Goal: Task Accomplishment & Management: Use online tool/utility

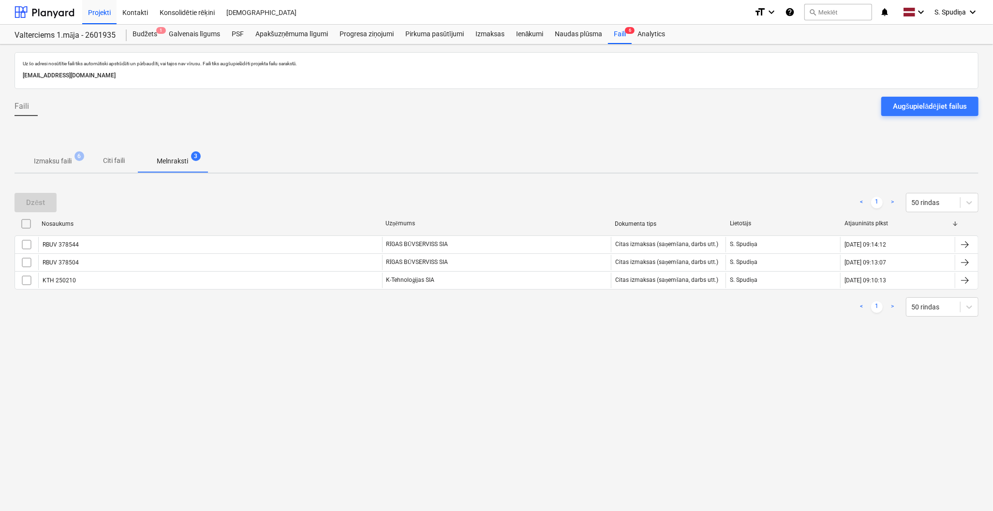
click at [60, 162] on p "Izmaksu faili" at bounding box center [53, 161] width 38 height 10
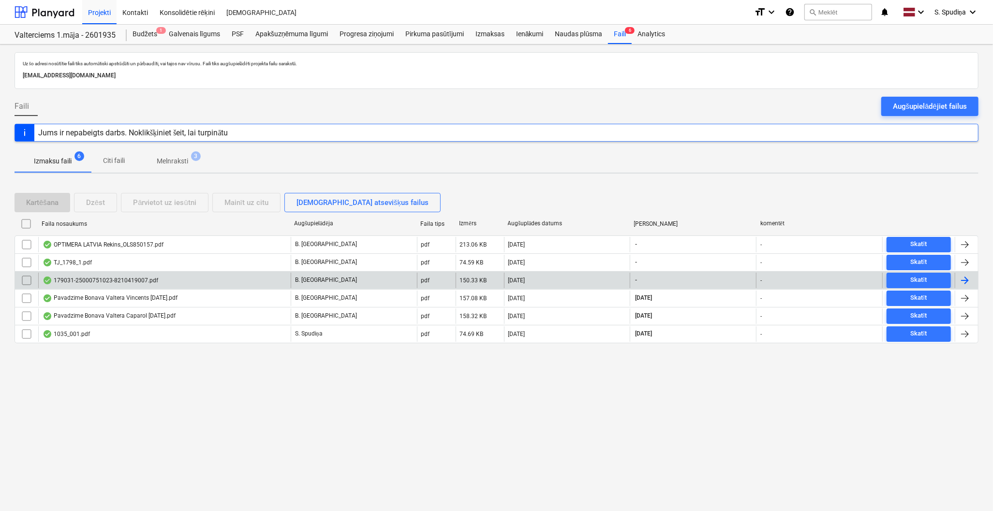
click at [235, 283] on div "179031-25000751023-8210419007.pdf" at bounding box center [164, 280] width 253 height 15
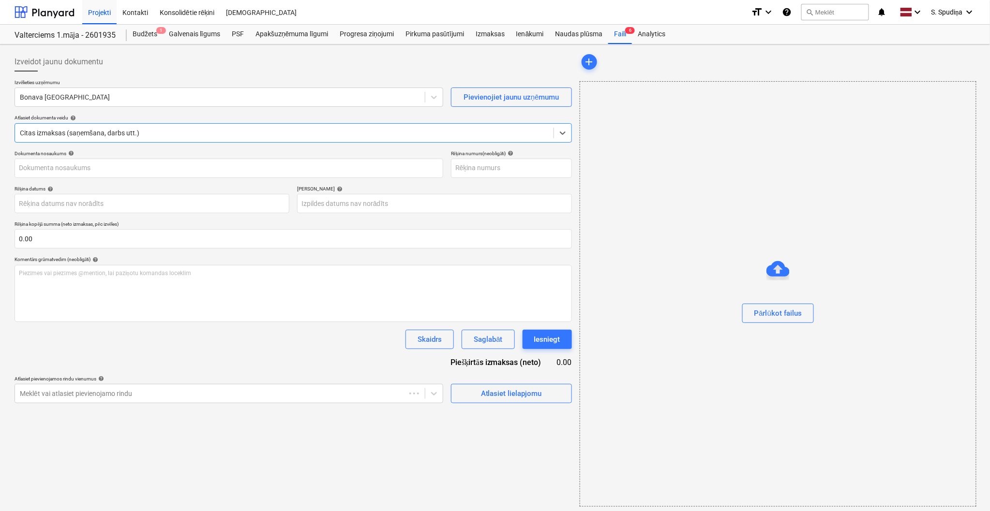
type input "25000751023"
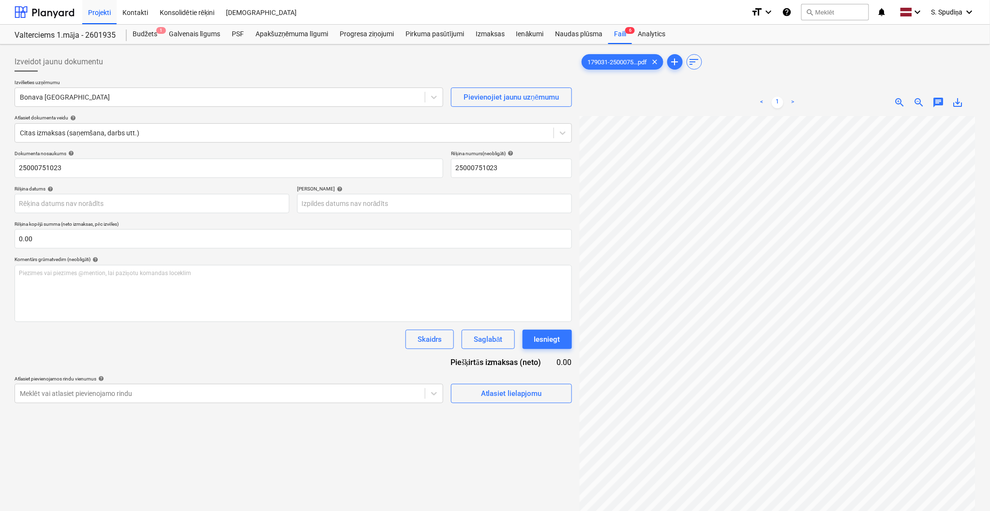
scroll to position [50, 112]
click at [98, 98] on div at bounding box center [220, 97] width 400 height 10
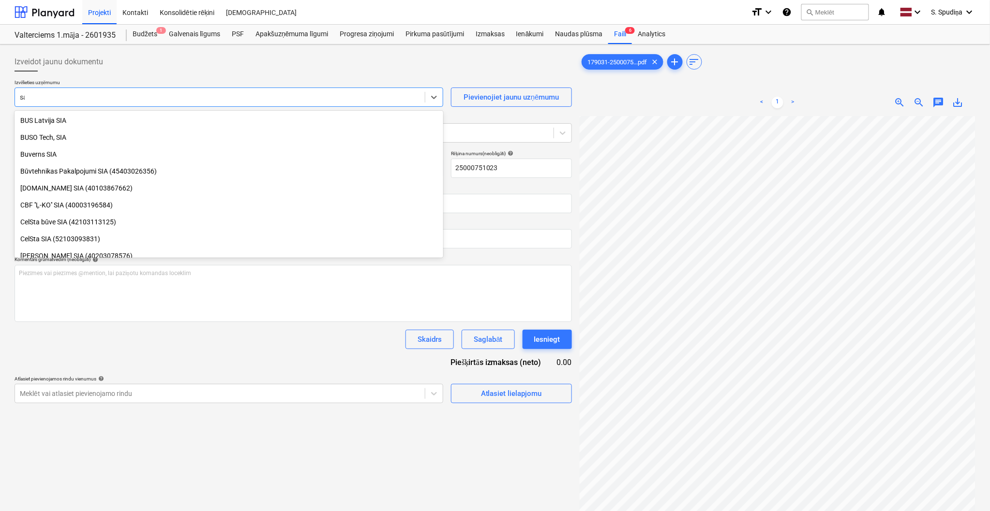
scroll to position [0, 0]
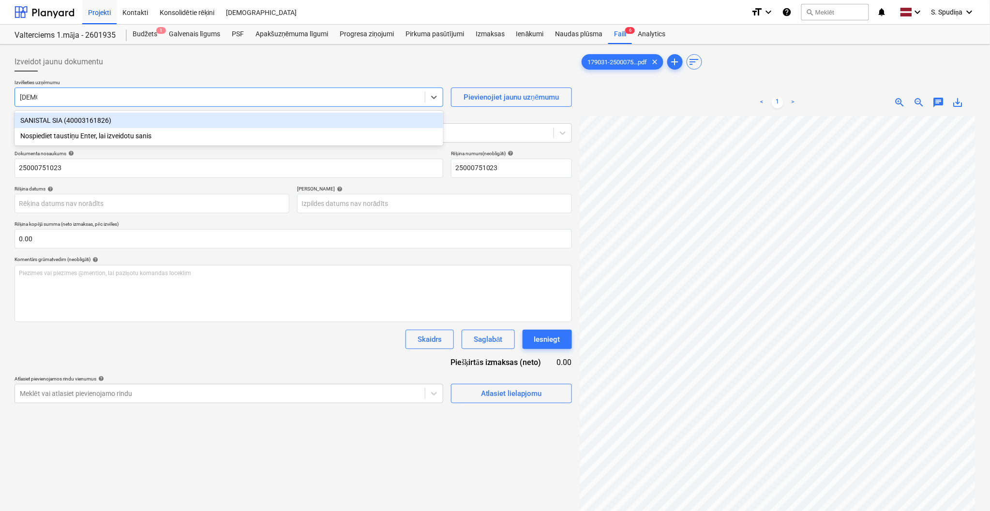
type input "sanista"
click at [99, 119] on div "SANISTAL SIA (40003161826)" at bounding box center [229, 120] width 429 height 15
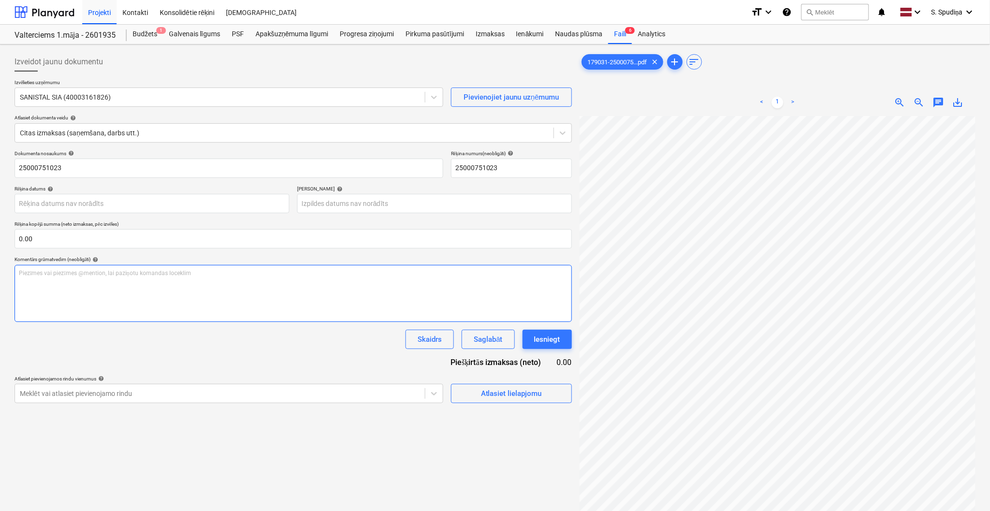
scroll to position [0, 112]
click at [79, 207] on body "Projekti Kontakti Konsolidētie rēķini Iesūtne format_size keyboard_arrow_down h…" at bounding box center [495, 255] width 990 height 511
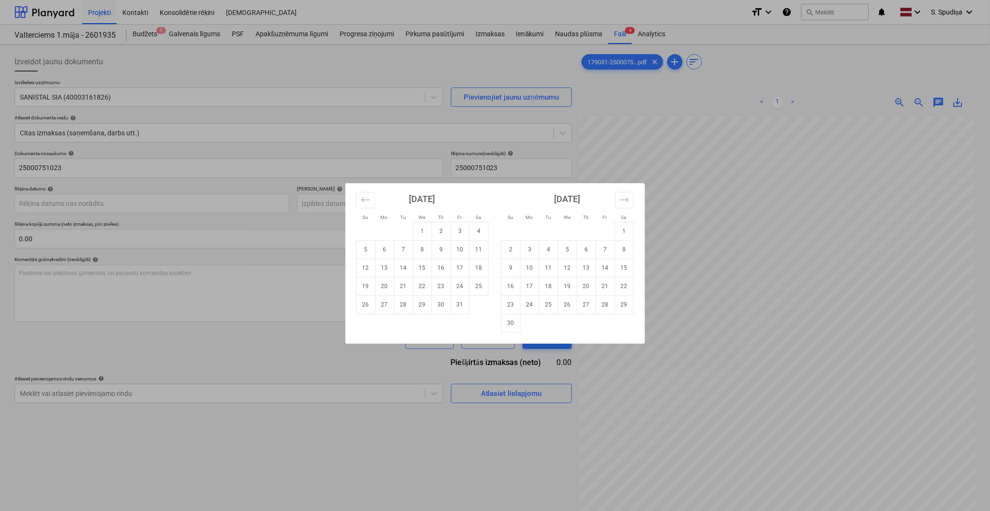
click at [693, 192] on div "Su Mo Tu We Th Fr Sa Su Mo Tu We Th Fr Sa September 2025 1 2 3 4 5 6 7 8 9 10 1…" at bounding box center [495, 255] width 990 height 511
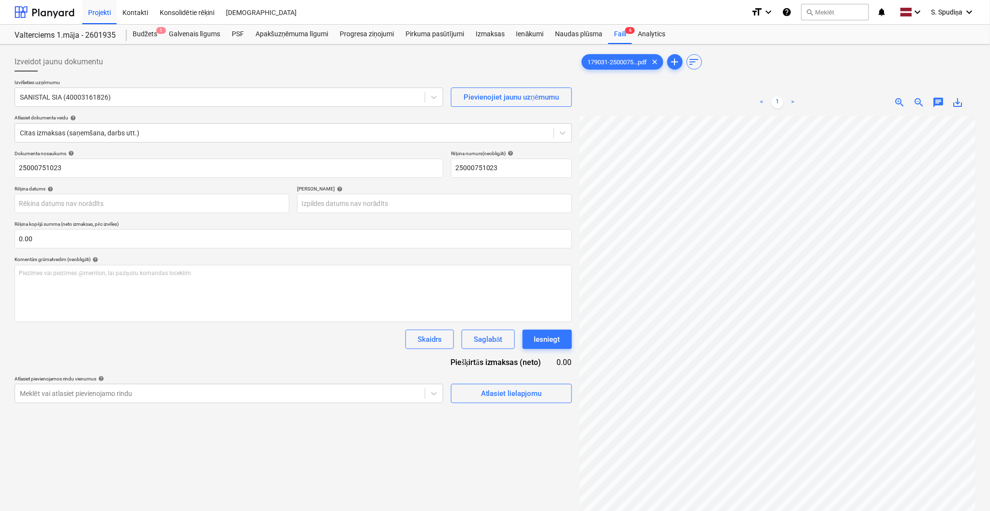
scroll to position [0, 90]
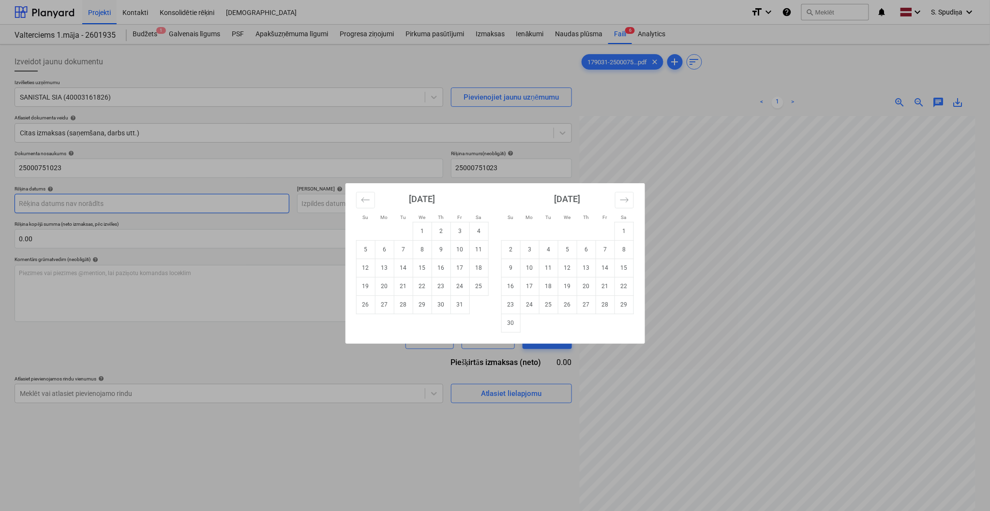
click at [45, 205] on body "Projekti Kontakti Konsolidētie rēķini Iesūtne format_size keyboard_arrow_down h…" at bounding box center [495, 255] width 990 height 511
click at [398, 250] on td "7" at bounding box center [403, 249] width 19 height 18
type input "[DATE]"
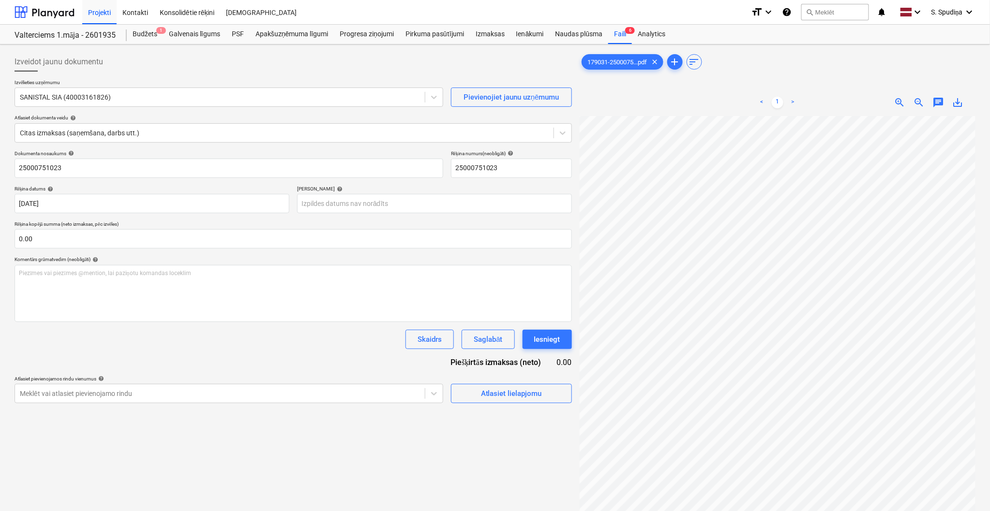
scroll to position [36, 0]
click at [403, 207] on body "Projekti Kontakti Konsolidētie rēķini Iesūtne format_size keyboard_arrow_down h…" at bounding box center [495, 255] width 990 height 511
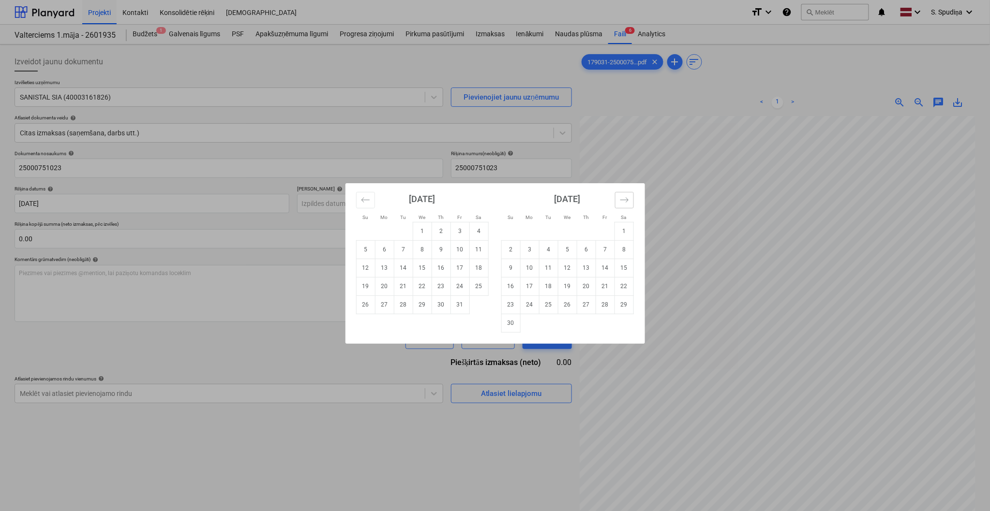
click at [626, 204] on icon "Move forward to switch to the next month." at bounding box center [624, 199] width 9 height 9
click at [621, 231] on td "6" at bounding box center [623, 231] width 19 height 18
type input "[DATE]"
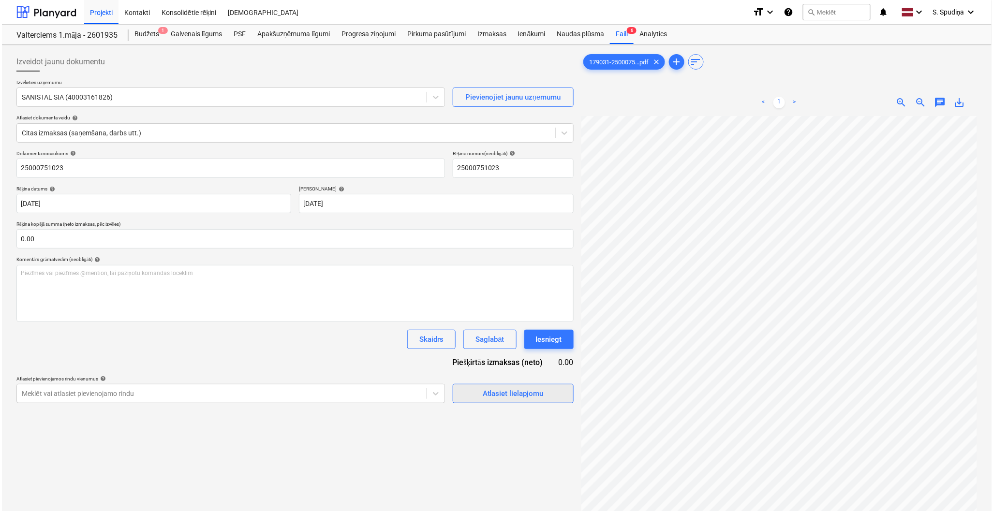
scroll to position [127, 39]
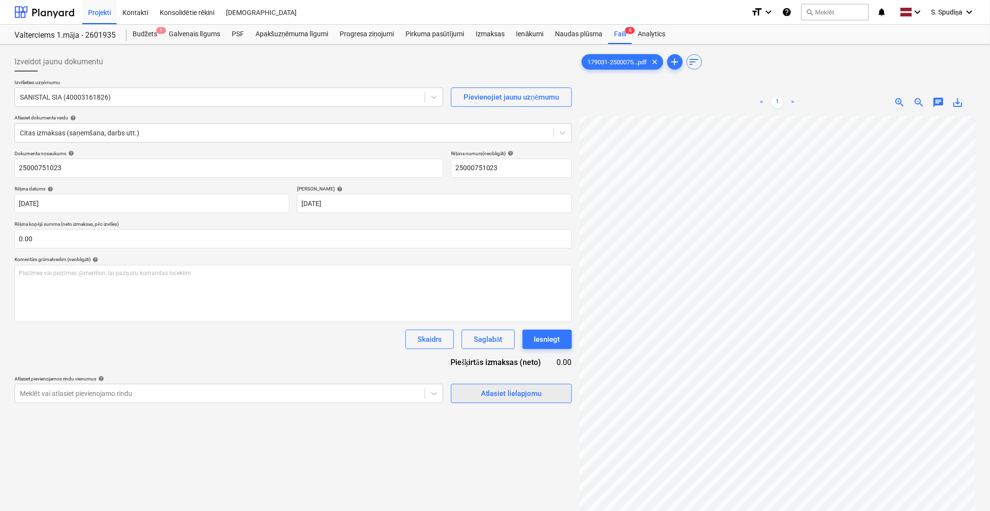
click at [497, 397] on div "Atlasiet lielapjomu" at bounding box center [511, 394] width 61 height 13
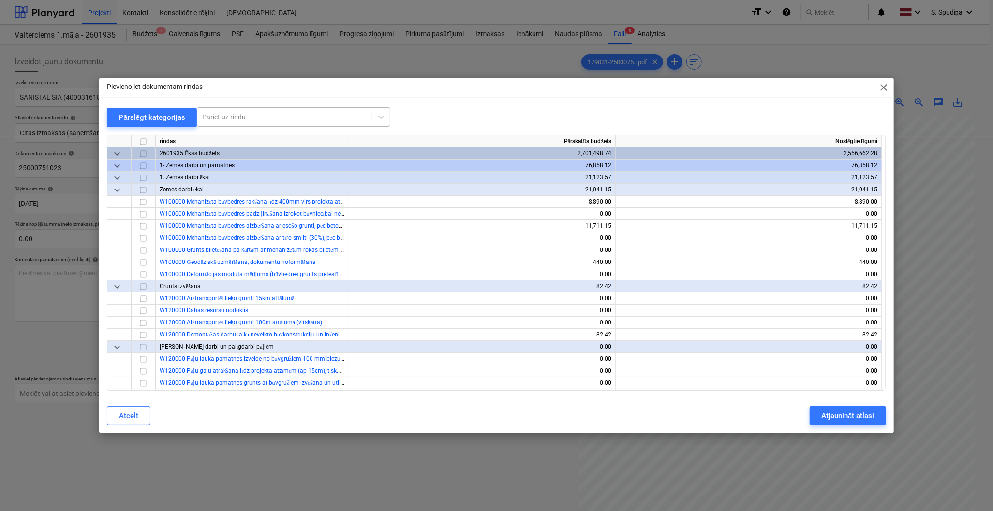
click at [279, 119] on div at bounding box center [284, 117] width 165 height 10
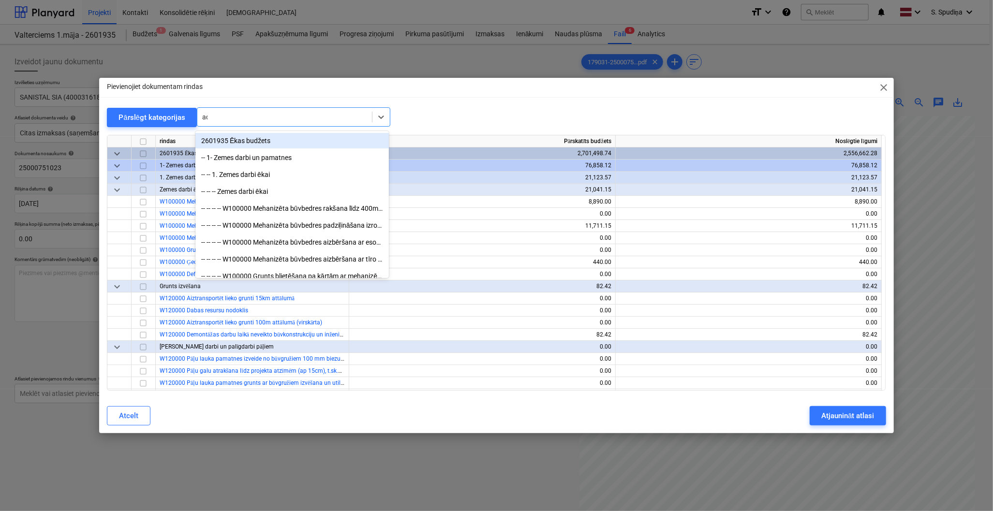
type input "add"
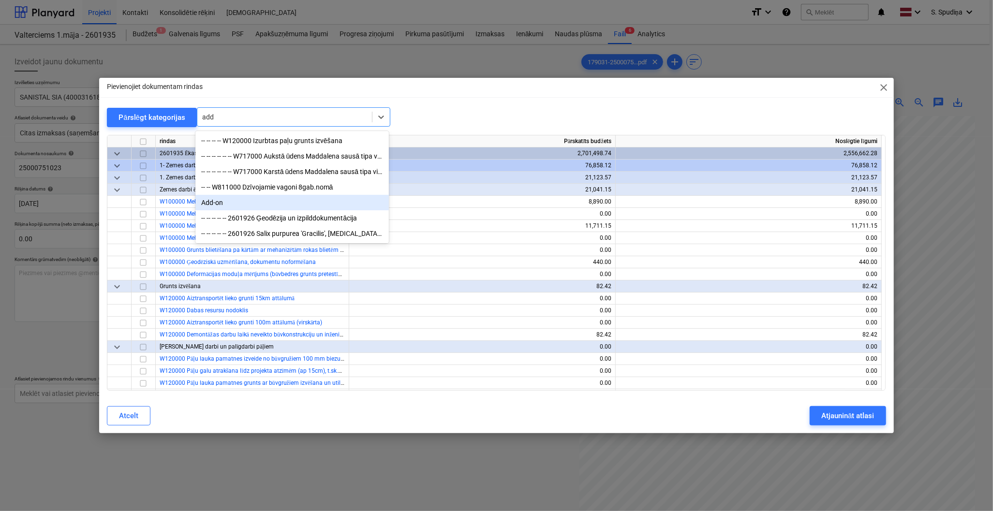
click at [254, 206] on div "Add-on" at bounding box center [292, 202] width 194 height 15
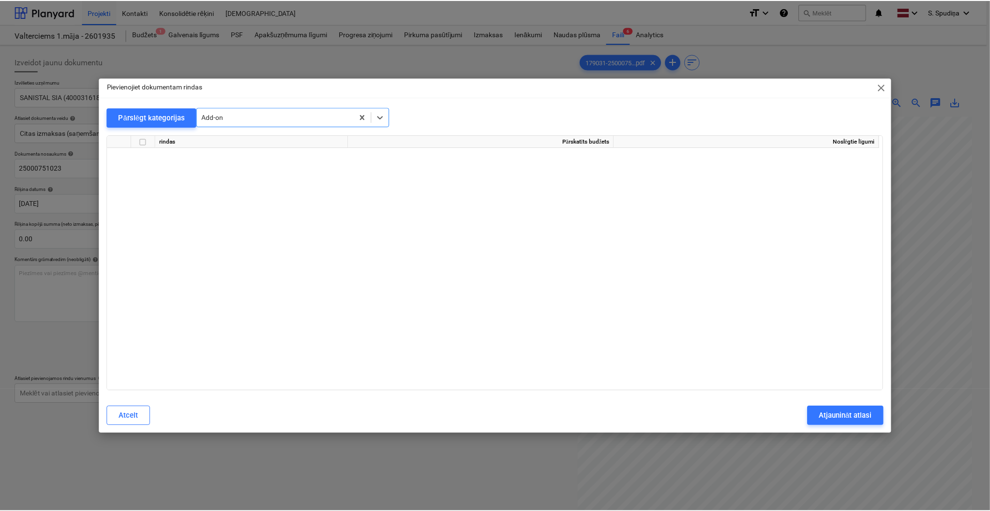
scroll to position [8988, 0]
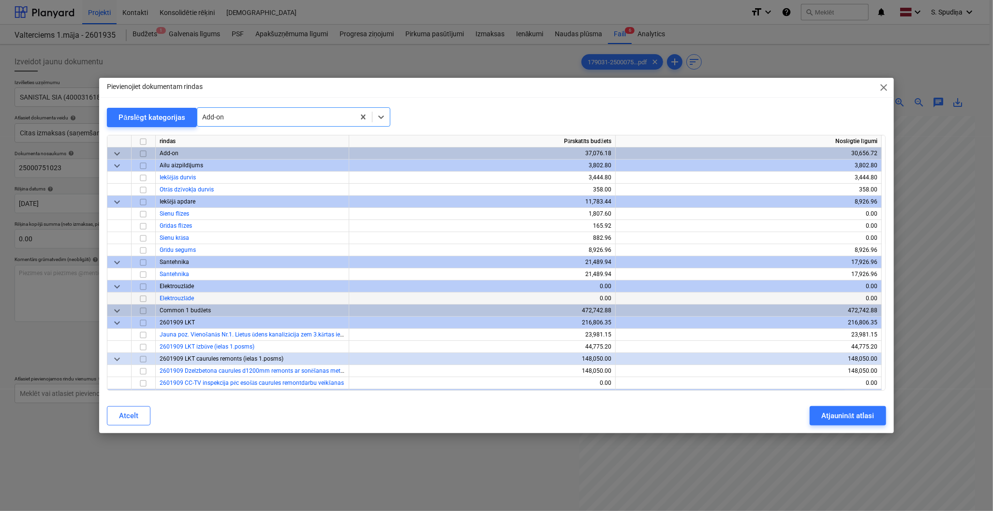
drag, startPoint x: 142, startPoint y: 272, endPoint x: 211, endPoint y: 292, distance: 72.1
click at [142, 272] on input "checkbox" at bounding box center [143, 275] width 12 height 12
click at [838, 410] on div "Atjaunināt atlasi" at bounding box center [848, 416] width 53 height 13
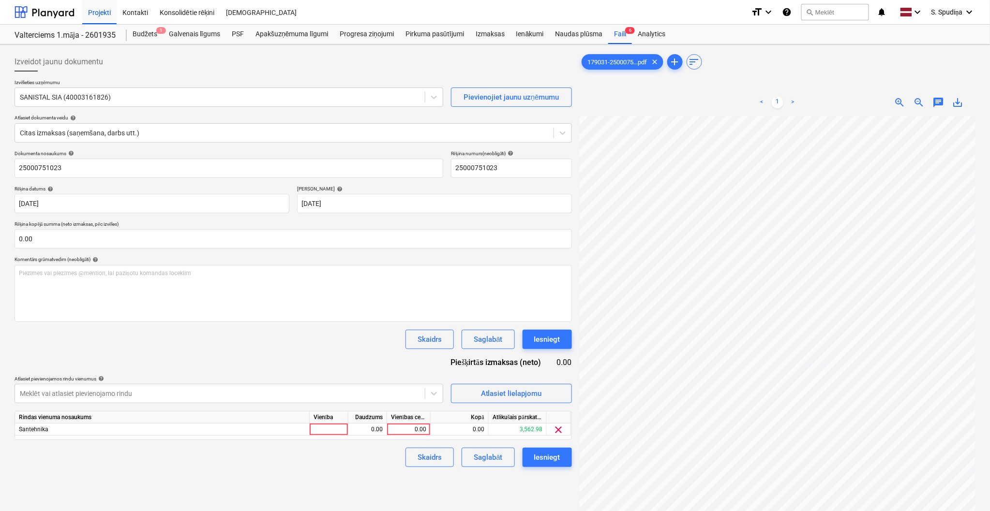
scroll to position [124, 112]
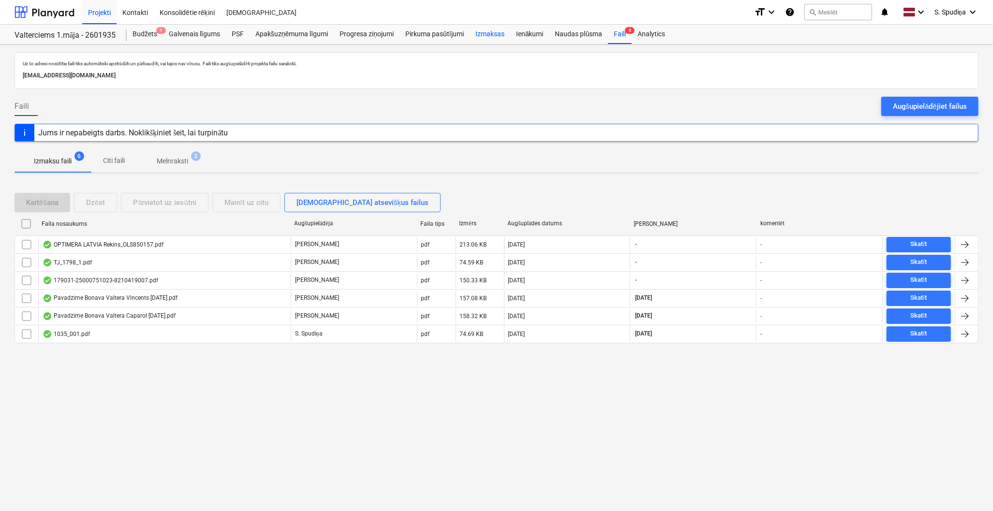
click at [484, 37] on div "Izmaksas" at bounding box center [490, 34] width 41 height 19
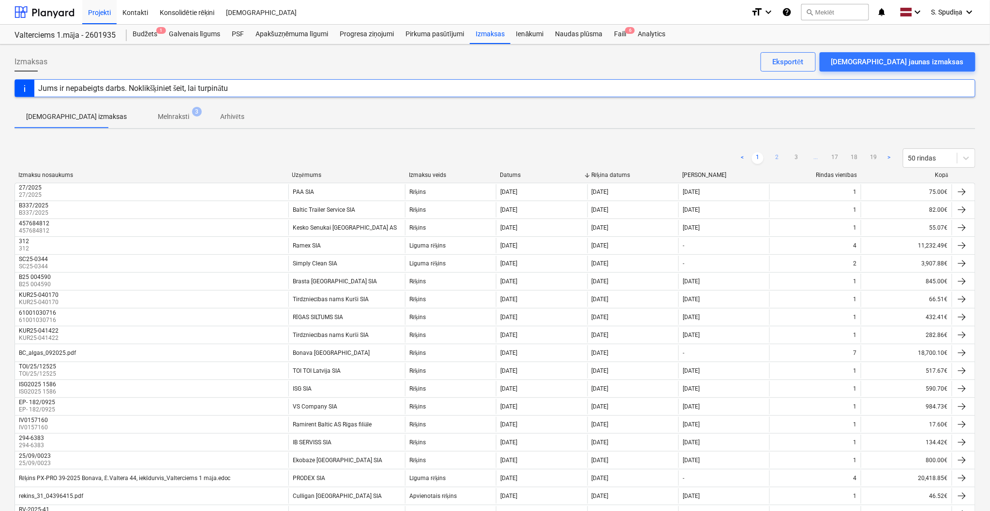
click at [775, 152] on link "2" at bounding box center [777, 158] width 12 height 12
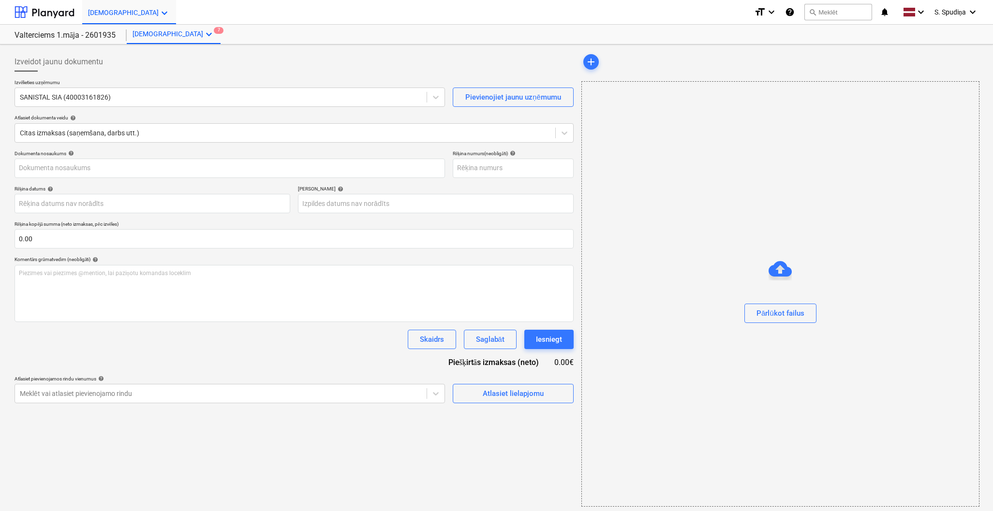
type input "25000751023"
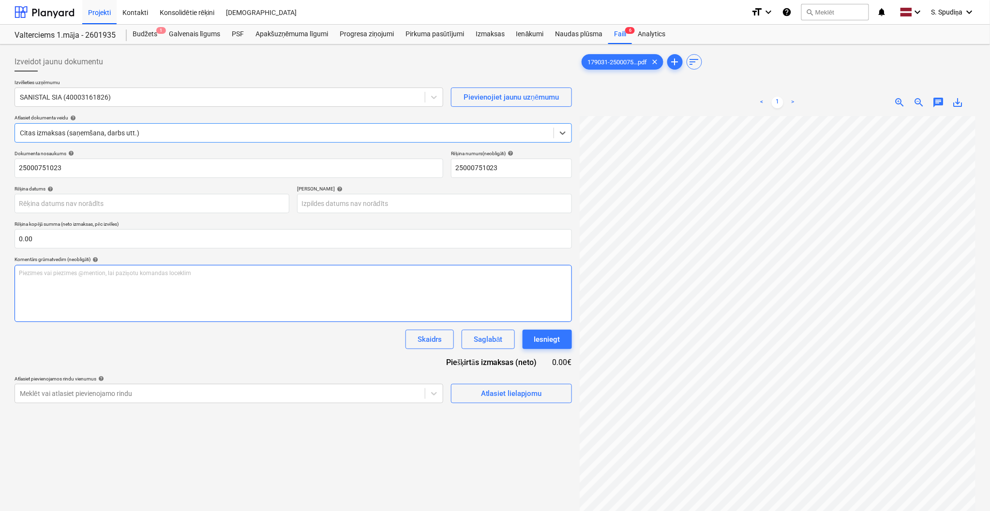
scroll to position [107, 0]
click at [621, 31] on div "Faili 6" at bounding box center [620, 34] width 24 height 19
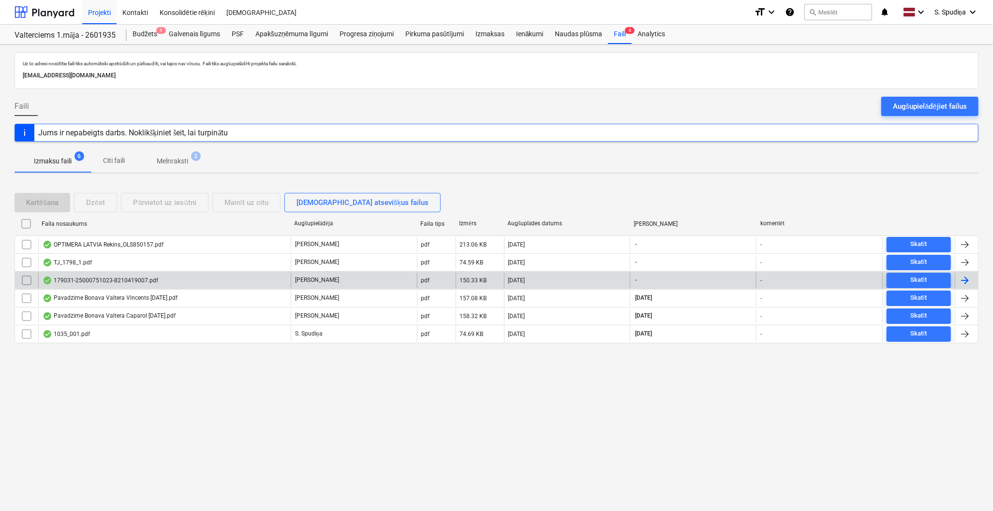
click at [127, 286] on div "179031-25000751023-8210419007.pdf" at bounding box center [164, 280] width 253 height 15
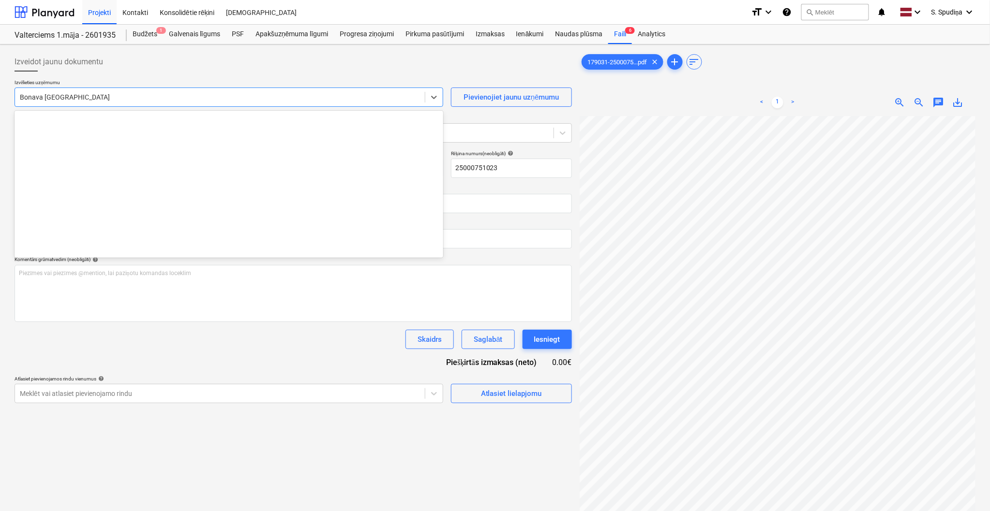
click at [195, 89] on div "Bonava [GEOGRAPHIC_DATA]" at bounding box center [229, 97] width 429 height 19
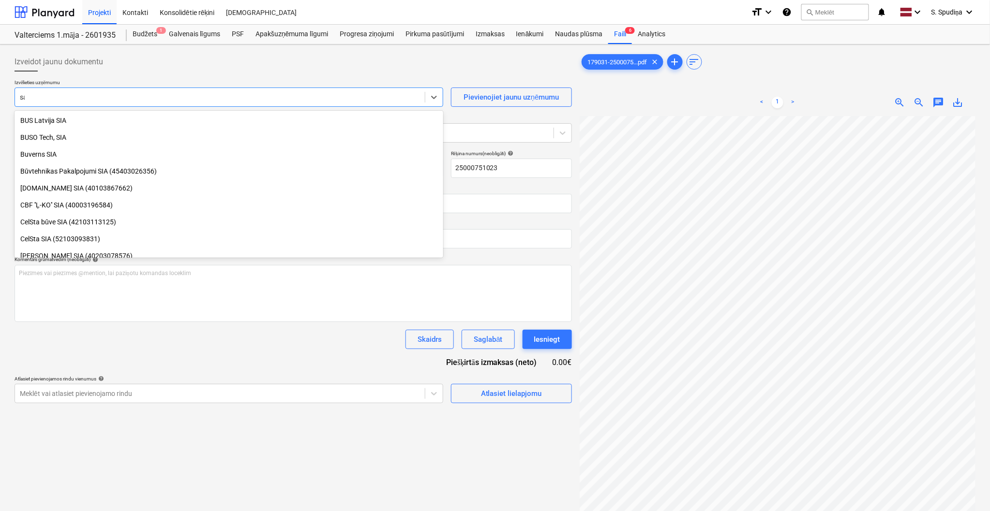
scroll to position [346, 0]
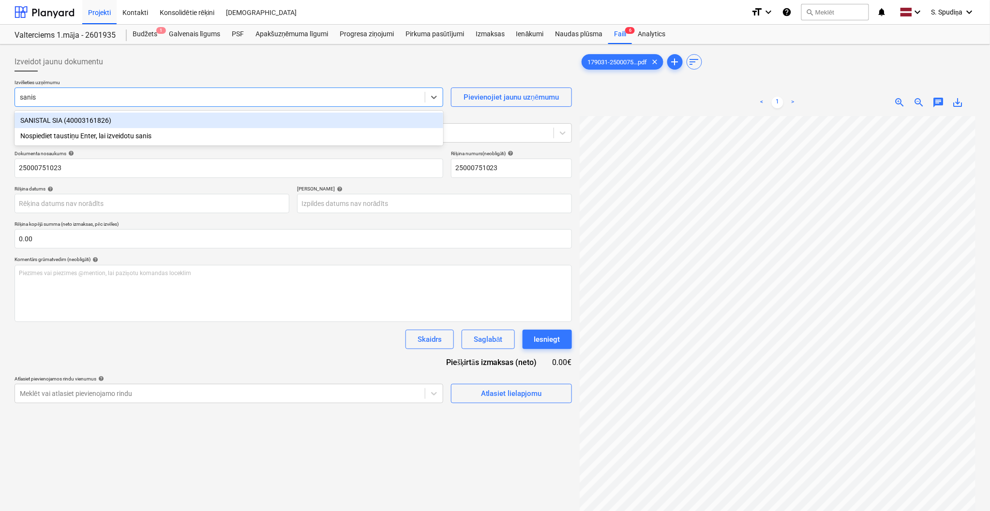
type input "[DEMOGRAPHIC_DATA]"
click at [105, 123] on div "SANISTAL SIA (40003161826)" at bounding box center [229, 120] width 429 height 15
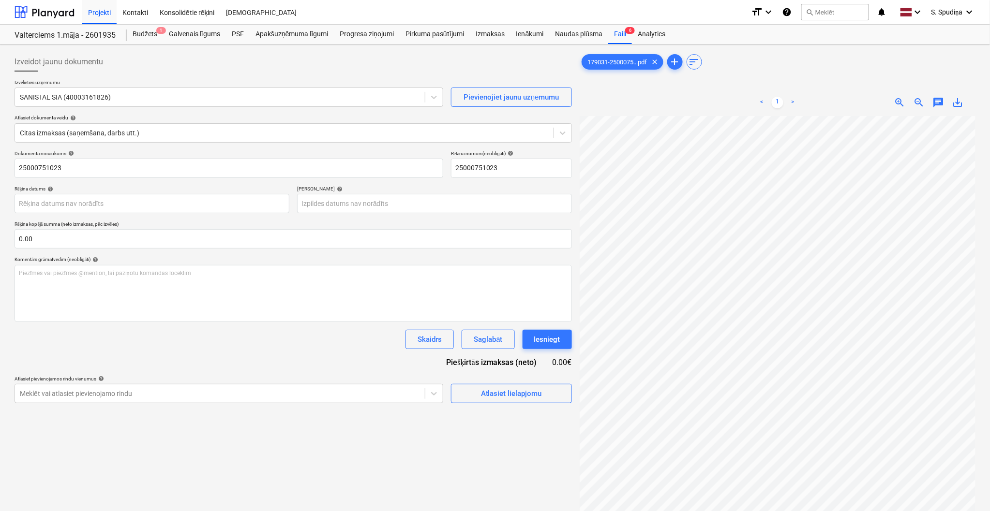
scroll to position [0, 112]
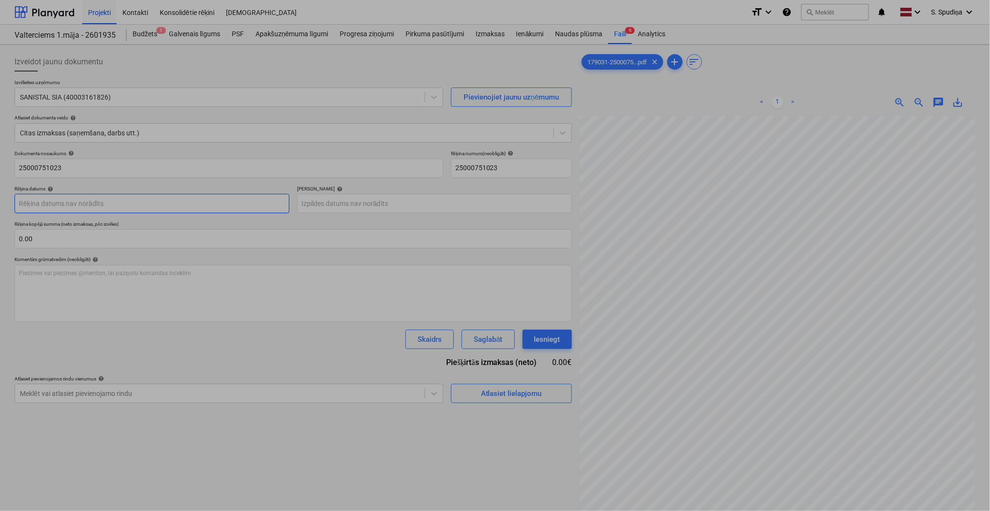
click at [152, 206] on body "Projekti Kontakti Konsolidētie rēķini Iesūtne format_size keyboard_arrow_down h…" at bounding box center [495, 255] width 990 height 511
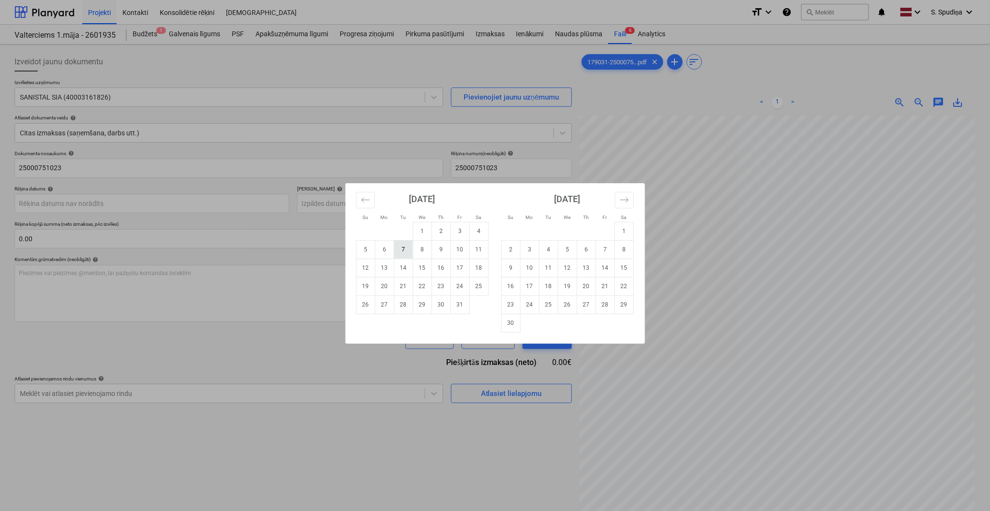
click at [404, 249] on td "7" at bounding box center [403, 249] width 19 height 18
type input "[DATE]"
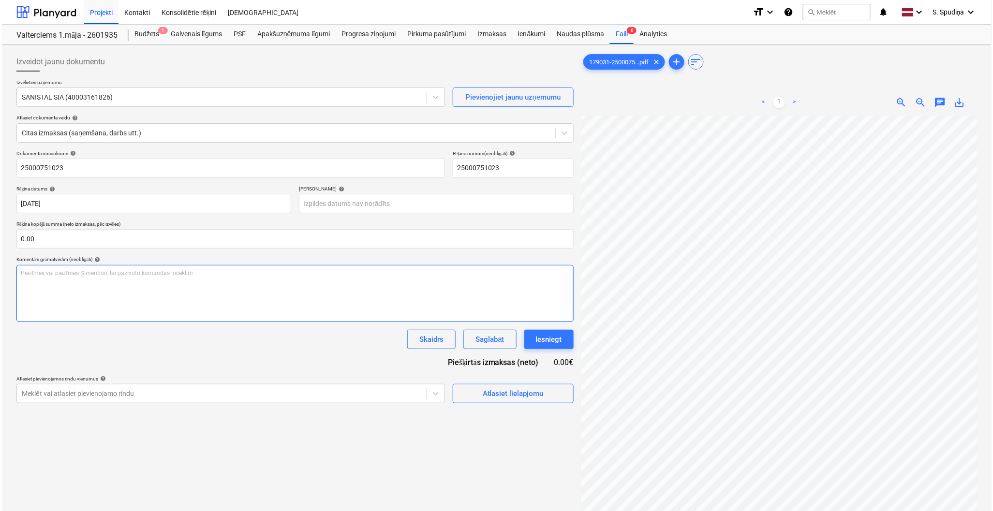
scroll to position [6, 0]
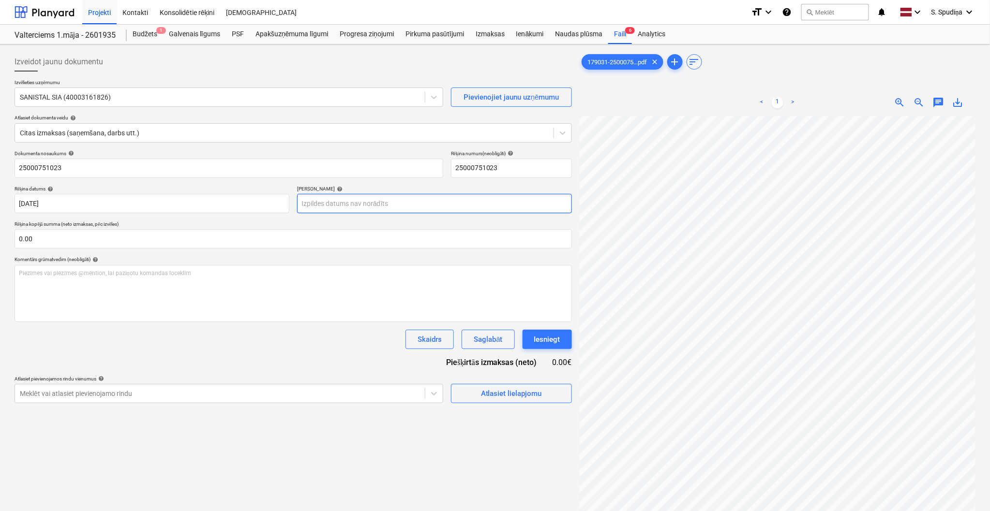
click at [441, 207] on body "Projekti Kontakti Konsolidētie rēķini Iesūtne format_size keyboard_arrow_down h…" at bounding box center [495, 255] width 990 height 511
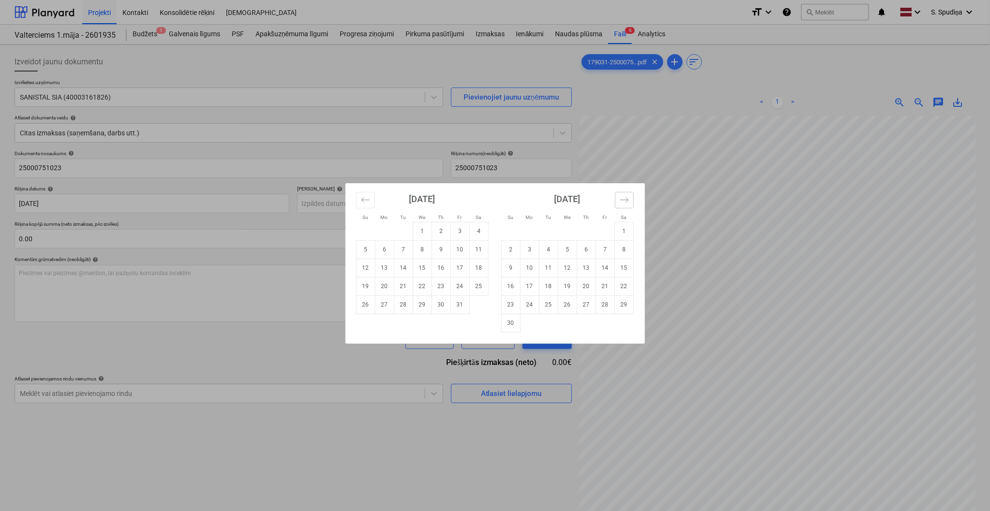
click at [624, 200] on icon "Move forward to switch to the next month." at bounding box center [624, 199] width 8 height 5
click at [627, 234] on td "6" at bounding box center [623, 231] width 19 height 18
type input "[DATE]"
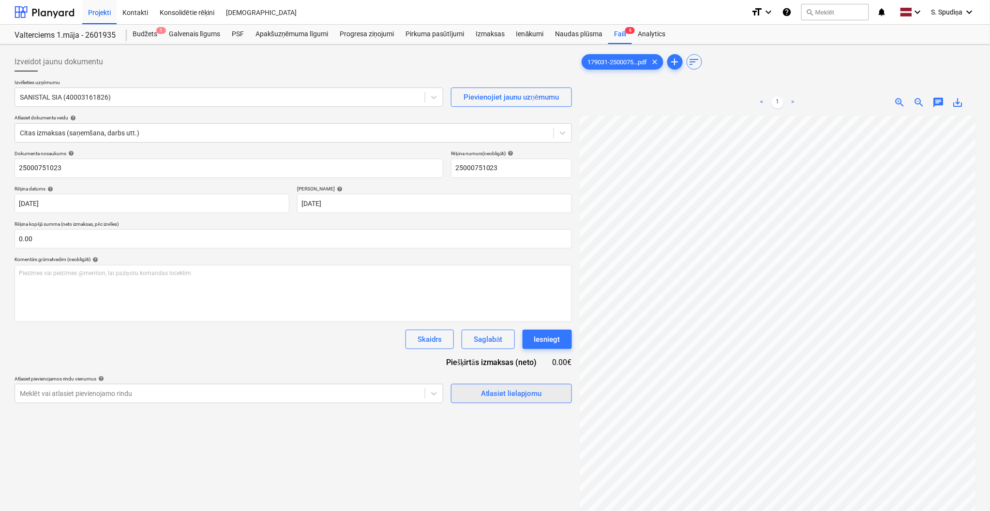
click at [533, 402] on button "Atlasiet lielapjomu" at bounding box center [511, 393] width 121 height 19
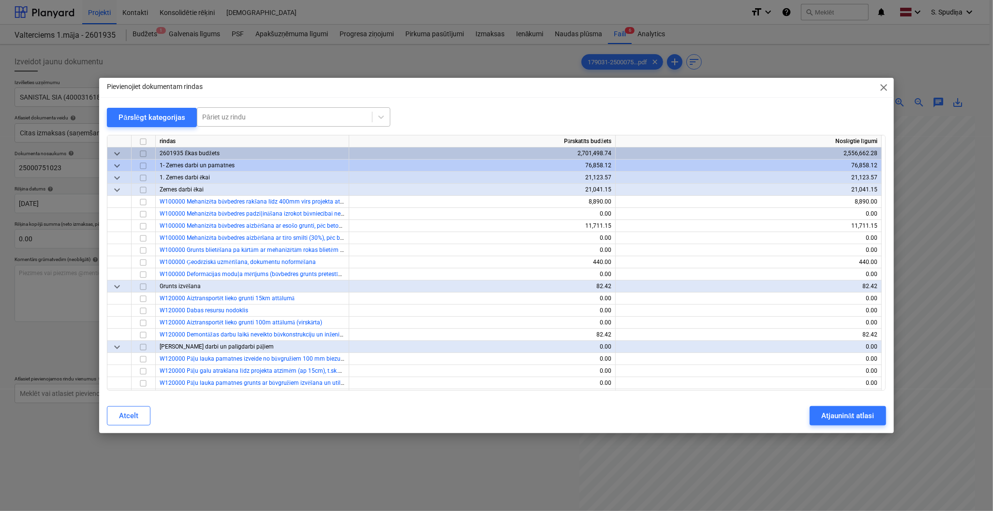
click at [254, 119] on div at bounding box center [284, 117] width 165 height 10
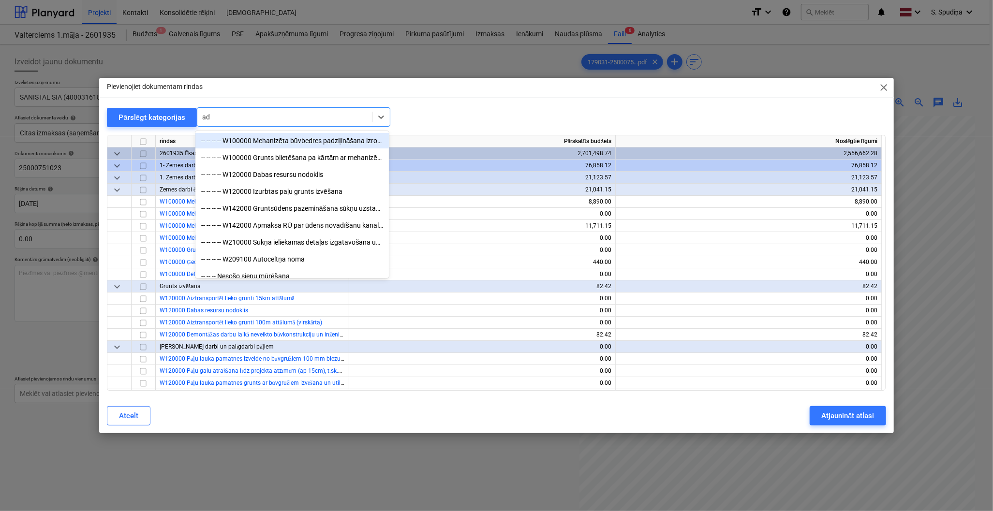
type input "add"
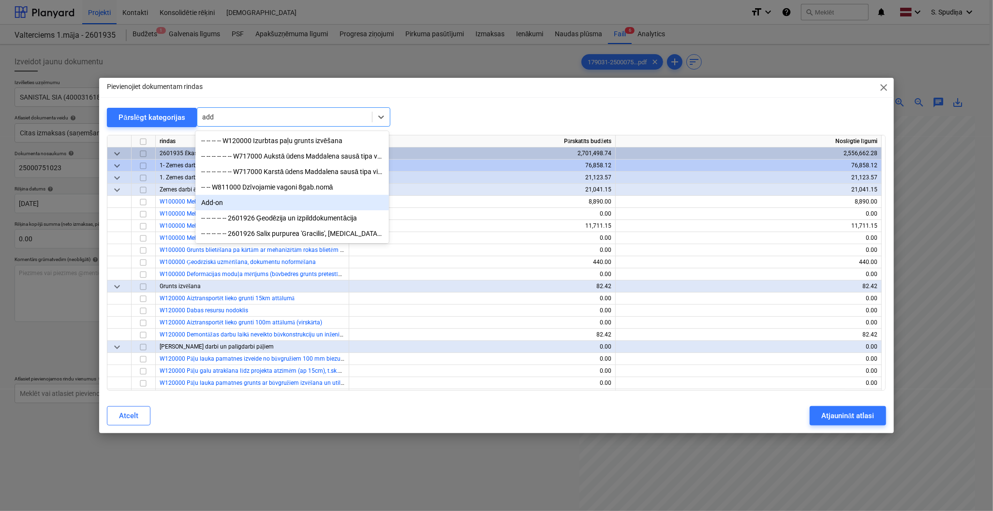
click at [234, 196] on div "Add-on" at bounding box center [292, 202] width 194 height 15
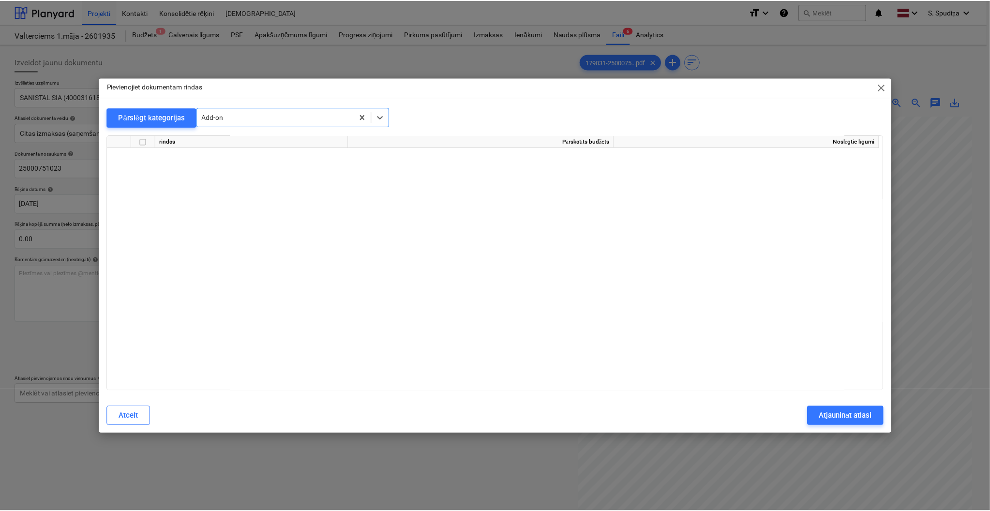
scroll to position [8988, 0]
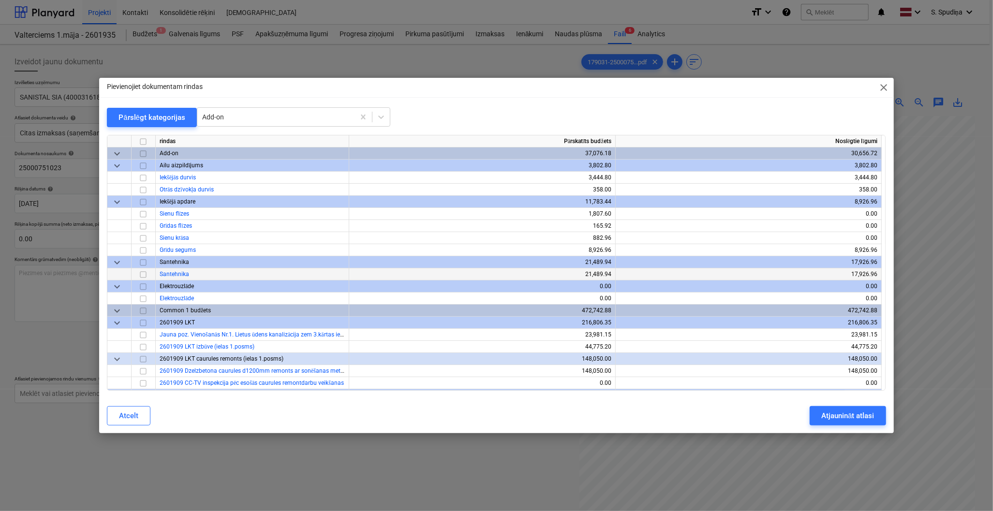
click at [211, 276] on div "Santehnika" at bounding box center [253, 275] width 194 height 12
click at [141, 278] on input "checkbox" at bounding box center [143, 275] width 12 height 12
click at [871, 413] on div "Atjaunināt atlasi" at bounding box center [848, 416] width 53 height 13
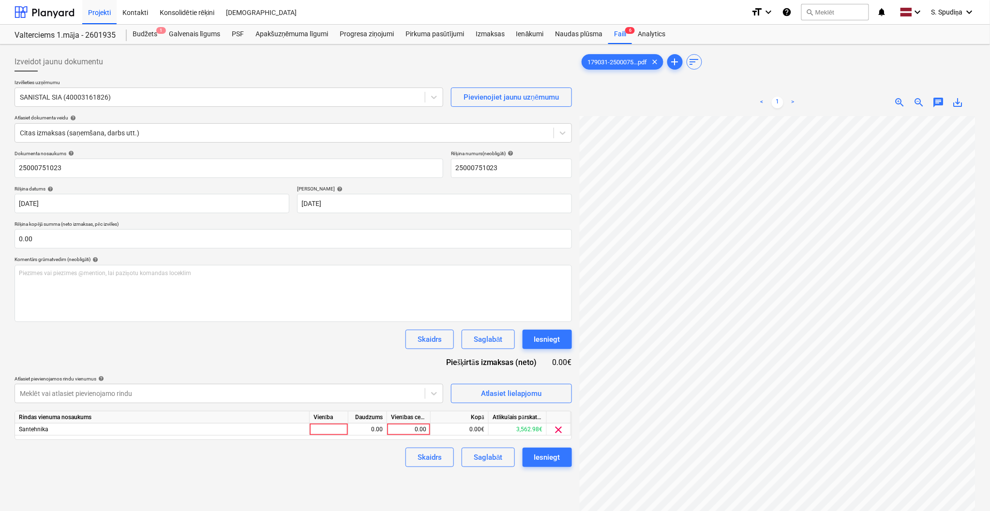
scroll to position [18, 112]
click at [404, 431] on div "0.00" at bounding box center [408, 430] width 35 height 12
type input "1221.35"
click at [488, 460] on div "Saglabāt" at bounding box center [488, 457] width 29 height 13
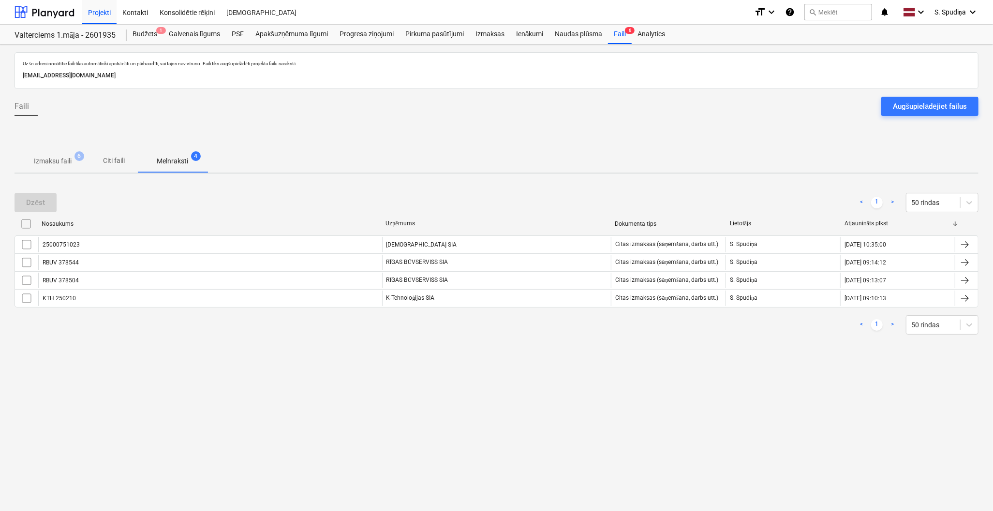
click at [57, 162] on p "Izmaksu faili" at bounding box center [53, 161] width 38 height 10
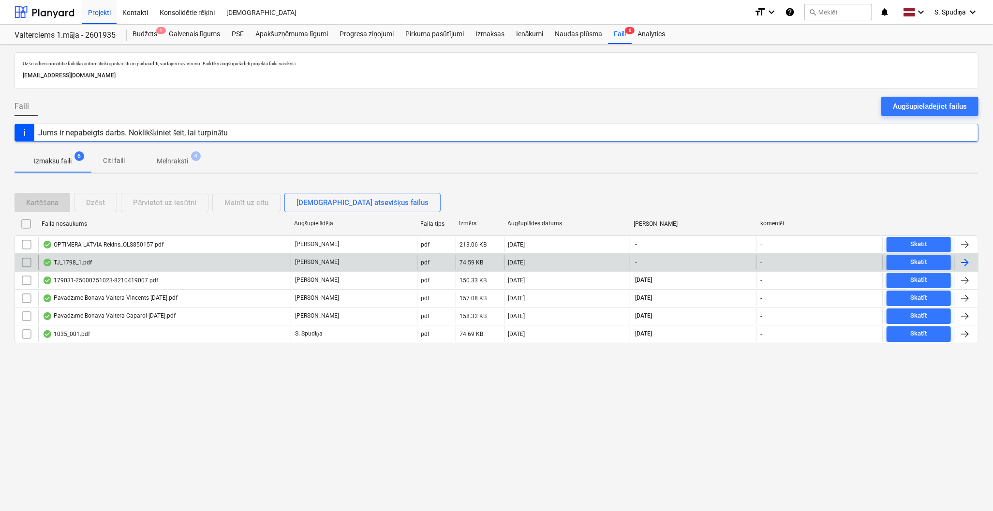
click at [218, 262] on div "TJ_1798_1.pdf" at bounding box center [164, 262] width 253 height 15
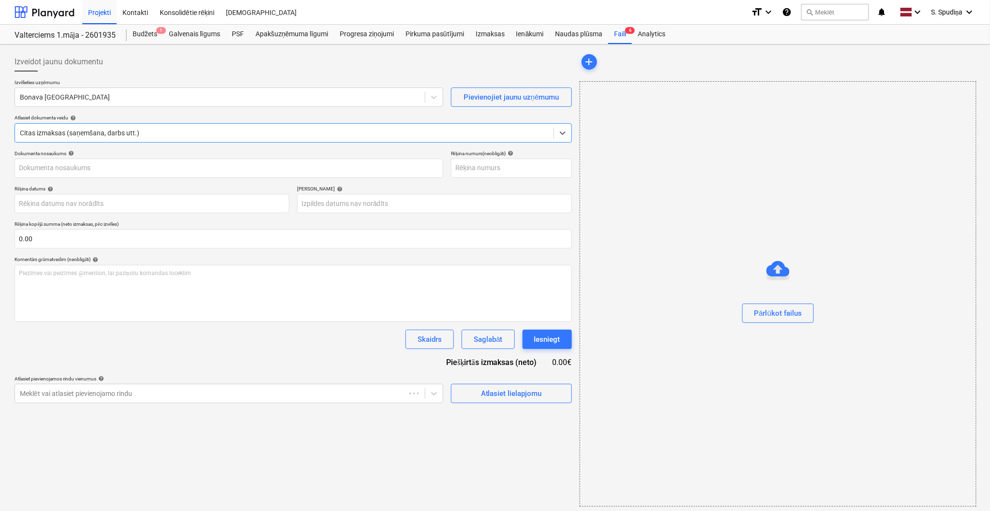
type input "2"
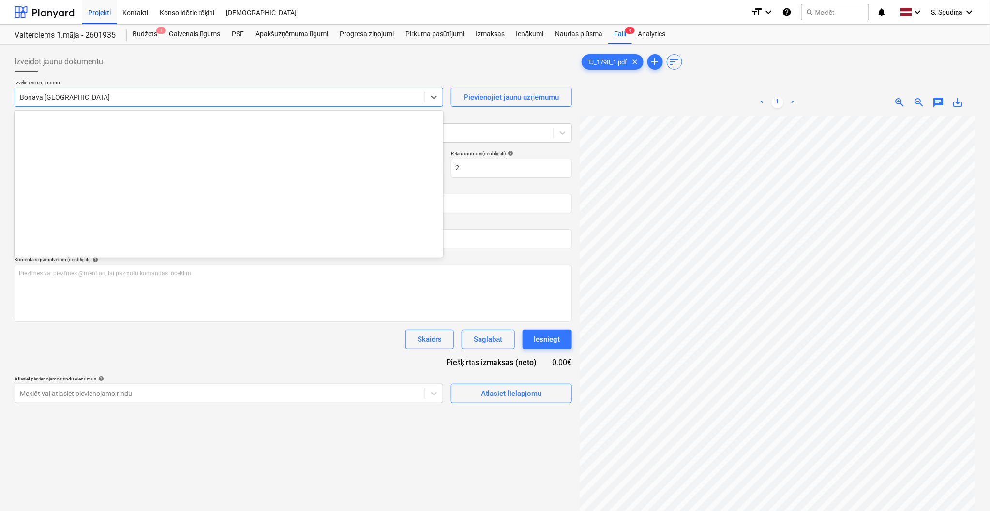
click at [126, 99] on div at bounding box center [220, 97] width 400 height 10
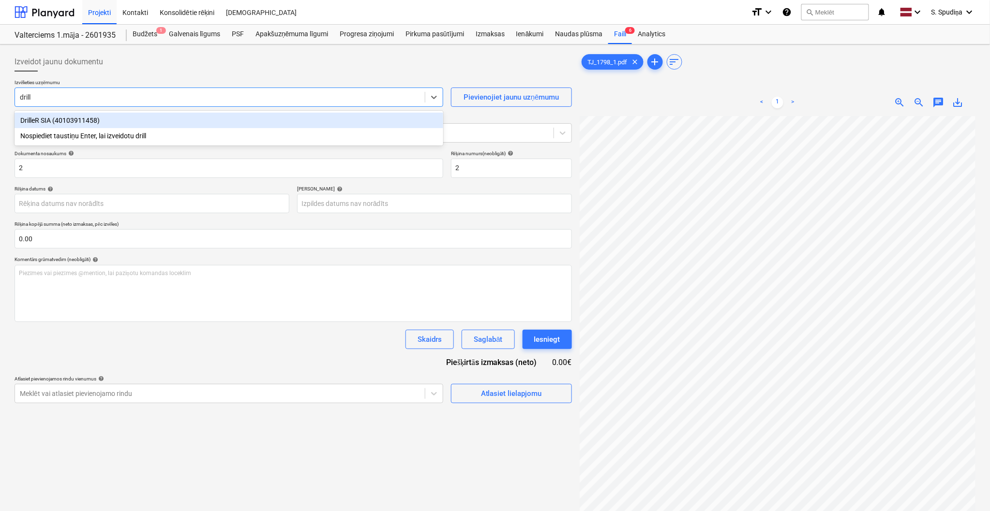
type input "drille"
drag, startPoint x: 123, startPoint y: 120, endPoint x: 160, endPoint y: 149, distance: 46.9
click at [123, 121] on div "DrilleR SIA (40103911458)" at bounding box center [229, 120] width 429 height 15
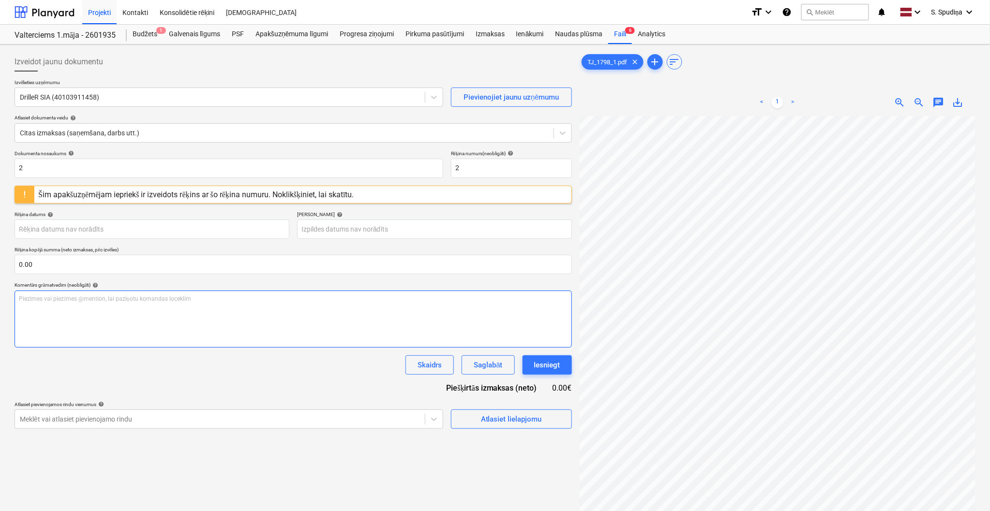
scroll to position [1, 34]
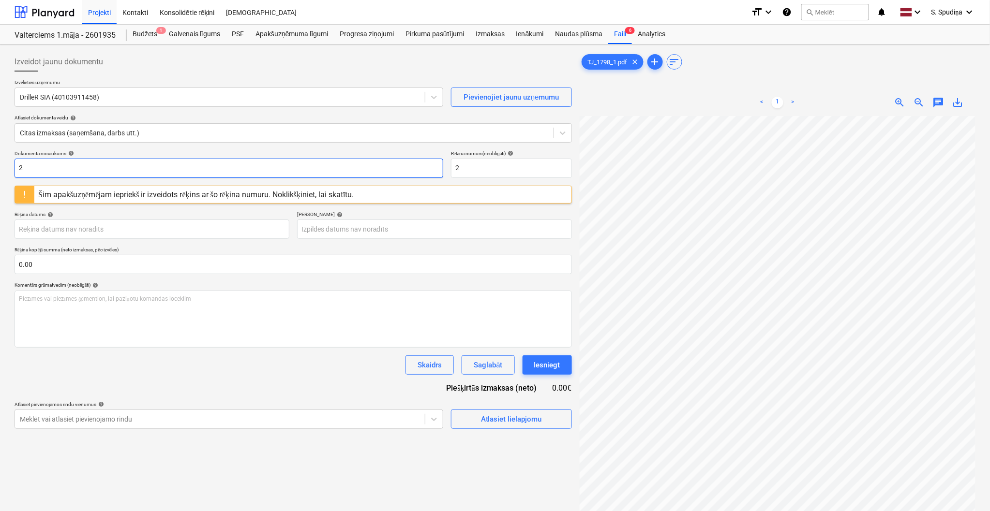
drag, startPoint x: 40, startPoint y: 163, endPoint x: 1, endPoint y: 177, distance: 41.3
click at [1, 177] on div "Izveidot jaunu dokumentu Izvēlieties uzņēmumu DrilleR SIA (40103911458) Pievien…" at bounding box center [495, 327] width 990 height 564
drag, startPoint x: 79, startPoint y: 169, endPoint x: -15, endPoint y: 172, distance: 94.4
click at [0, 172] on html "Projekti Kontakti Konsolidētie rēķini Iesūtne format_size keyboard_arrow_down h…" at bounding box center [495, 255] width 990 height 511
type input "2025-10/1798"
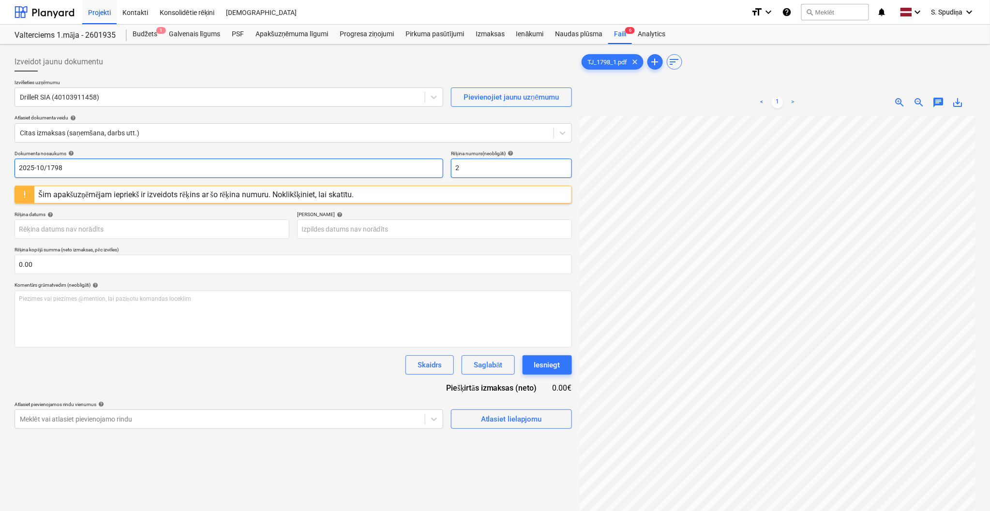
drag, startPoint x: 462, startPoint y: 171, endPoint x: 438, endPoint y: 172, distance: 23.7
click at [438, 172] on div "Dokumenta nosaukums help 2025-10/1798 Rēķina numurs (neobligāti) help 2" at bounding box center [293, 164] width 557 height 28
paste input "025-10/1798"
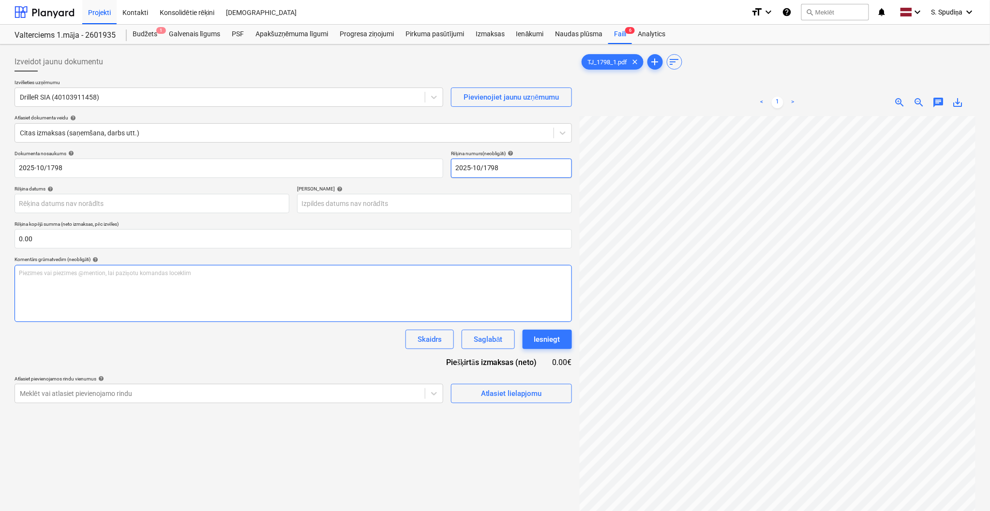
type input "2025-10/1798"
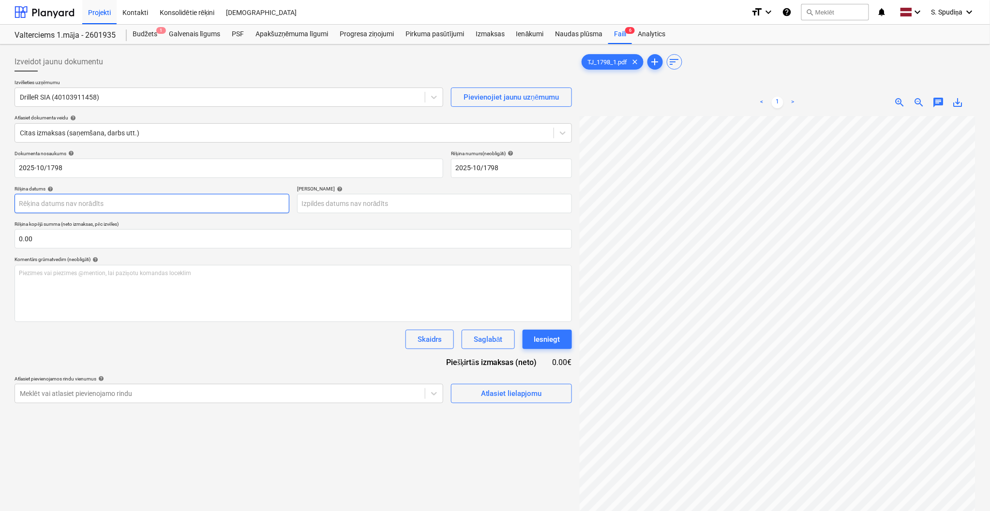
click at [74, 208] on body "Projekti Kontakti Konsolidētie rēķini Iesūtne format_size keyboard_arrow_down h…" at bounding box center [495, 255] width 990 height 511
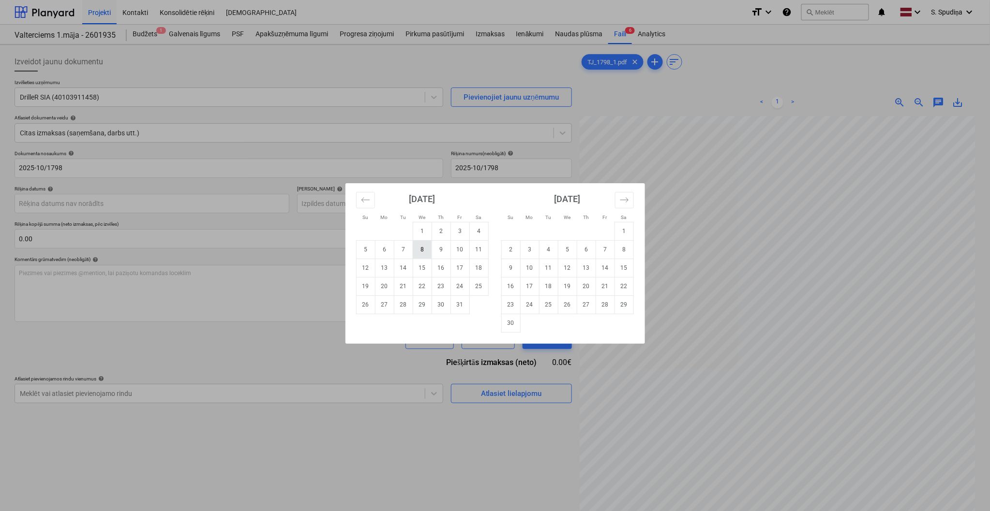
click at [414, 250] on td "8" at bounding box center [422, 249] width 19 height 18
type input "[DATE]"
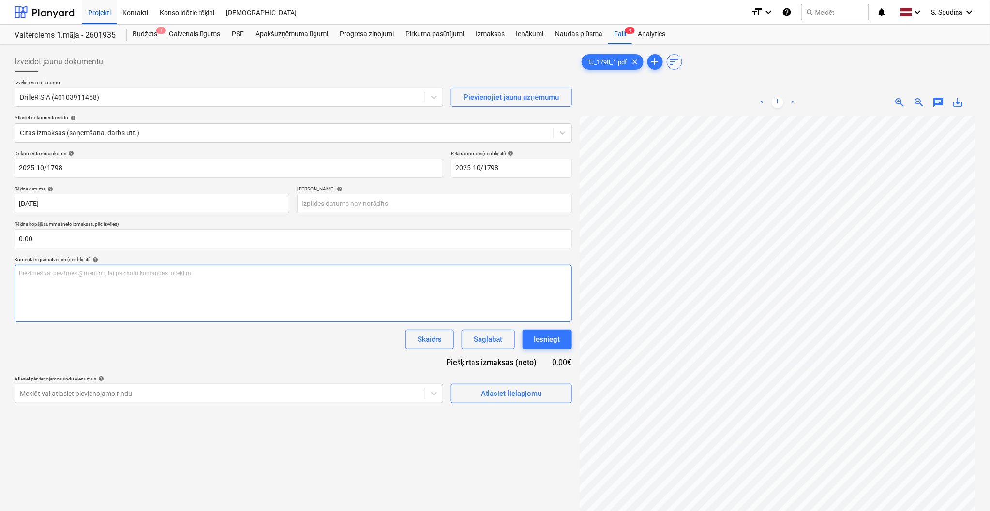
scroll to position [9, 57]
click at [355, 206] on body "Projekti Kontakti Konsolidētie rēķini Iesūtne format_size keyboard_arrow_down h…" at bounding box center [495, 255] width 990 height 511
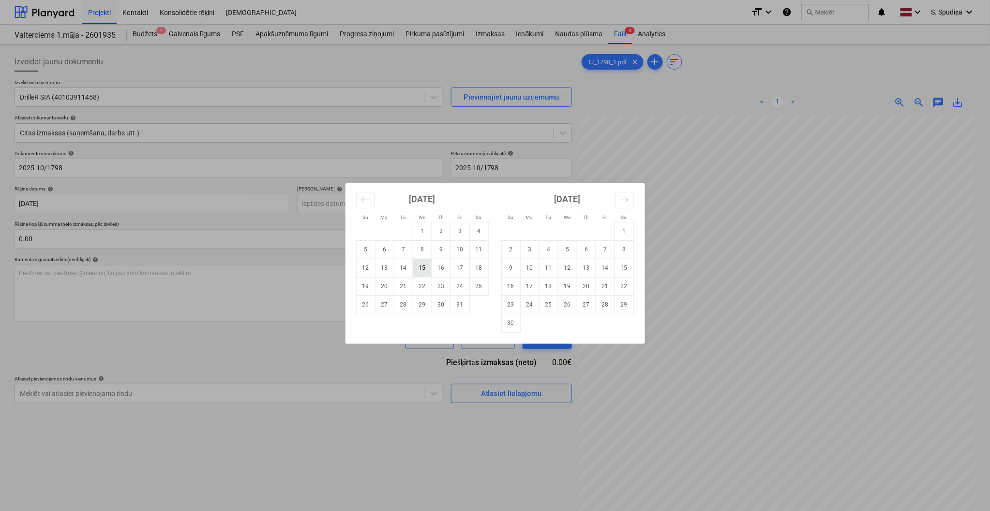
click at [419, 270] on td "15" at bounding box center [422, 268] width 19 height 18
type input "[DATE]"
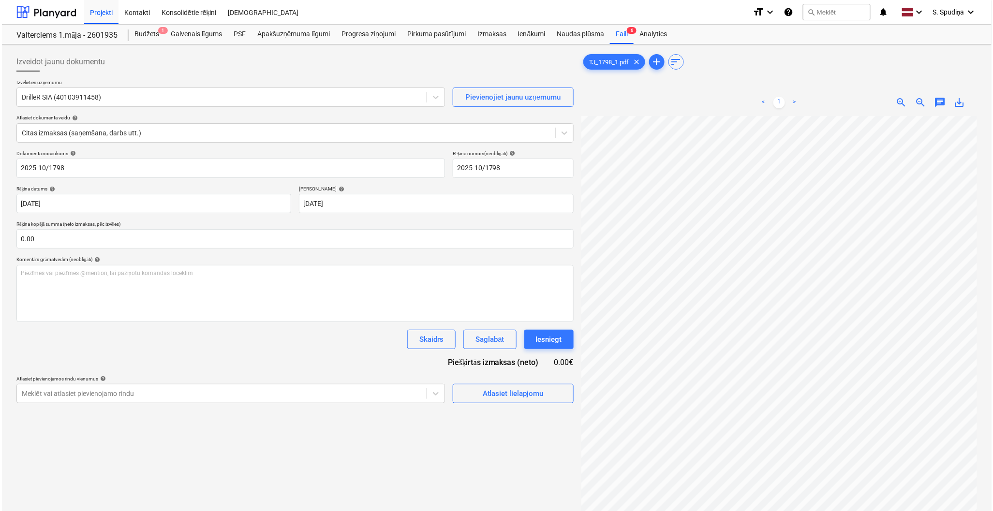
scroll to position [7, 50]
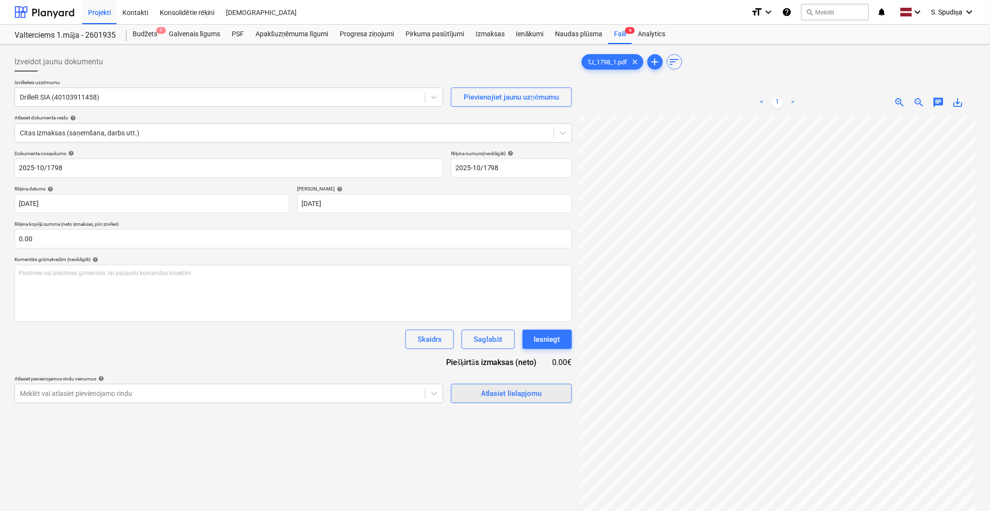
click at [504, 396] on div "Atlasiet lielapjomu" at bounding box center [511, 394] width 61 height 13
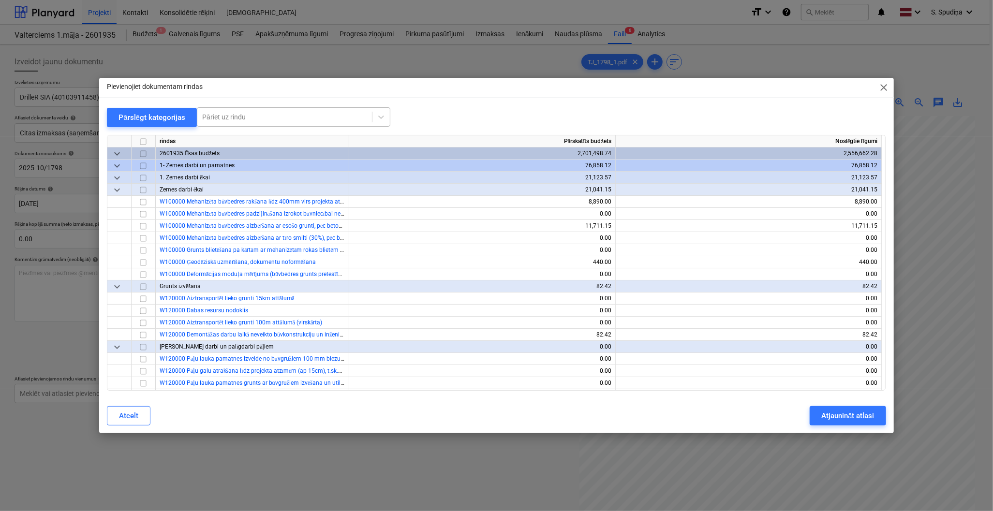
click at [339, 124] on div "Pāriet uz rindu" at bounding box center [284, 117] width 175 height 14
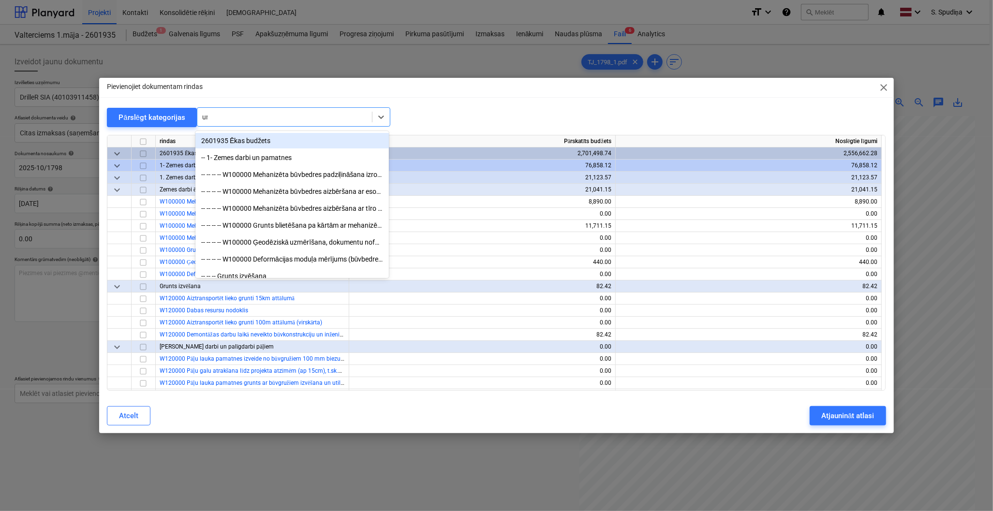
type input "urb"
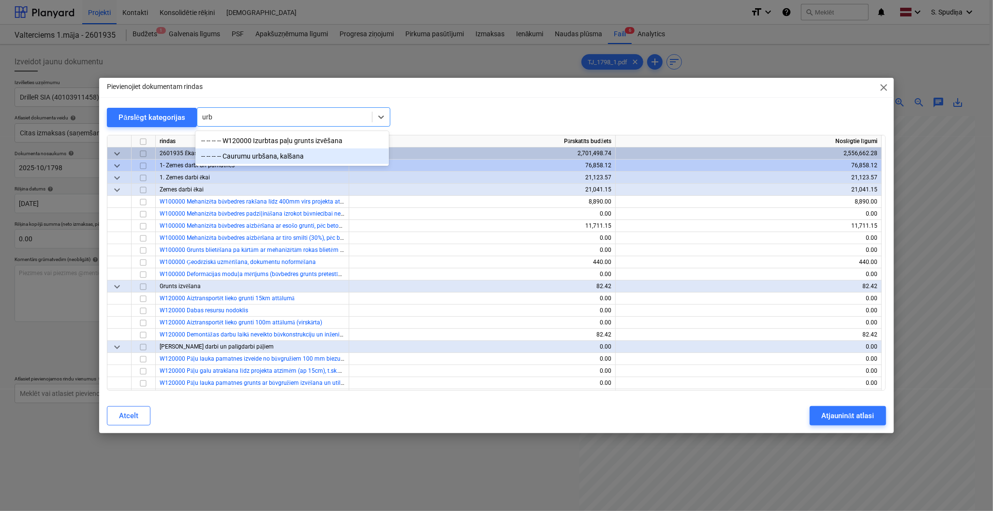
click at [299, 160] on div "-- -- -- -- Caurumu urbšana, kalšana" at bounding box center [292, 156] width 194 height 15
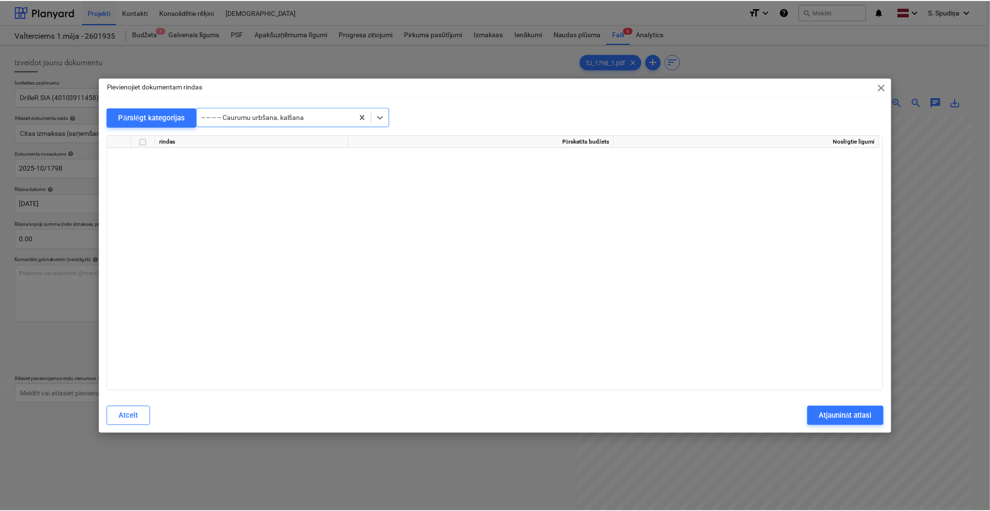
scroll to position [7488, 0]
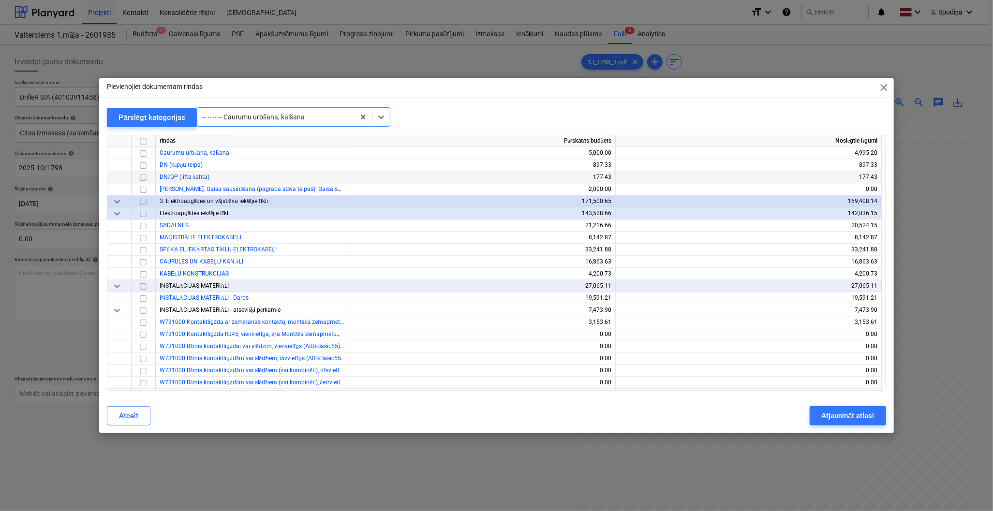
drag, startPoint x: 144, startPoint y: 155, endPoint x: 185, endPoint y: 178, distance: 47.2
click at [144, 155] on input "checkbox" at bounding box center [143, 154] width 12 height 12
click at [840, 417] on div "Atjaunināt atlasi" at bounding box center [848, 416] width 53 height 13
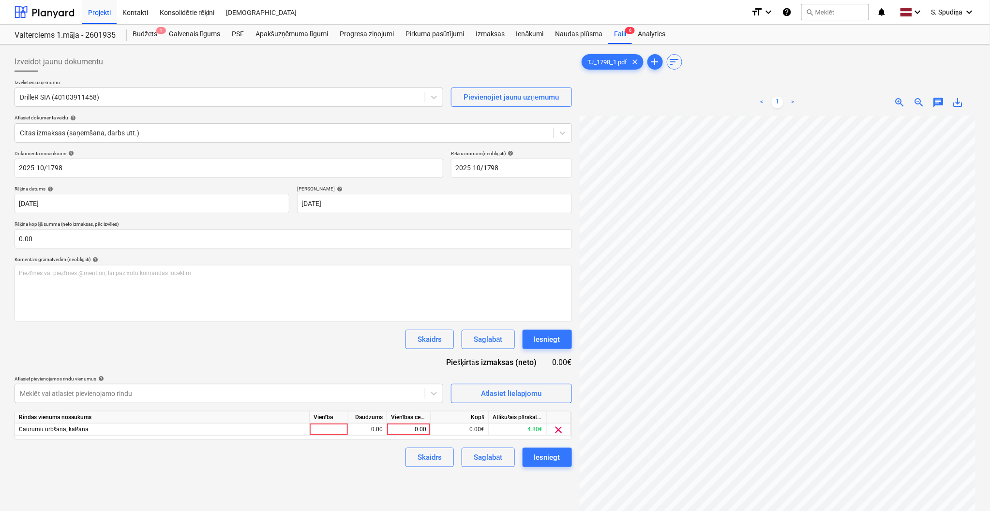
scroll to position [18, 113]
click at [410, 432] on div "0.00" at bounding box center [408, 430] width 35 height 12
type input "63.75"
click at [499, 459] on div "Saglabāt" at bounding box center [488, 457] width 29 height 13
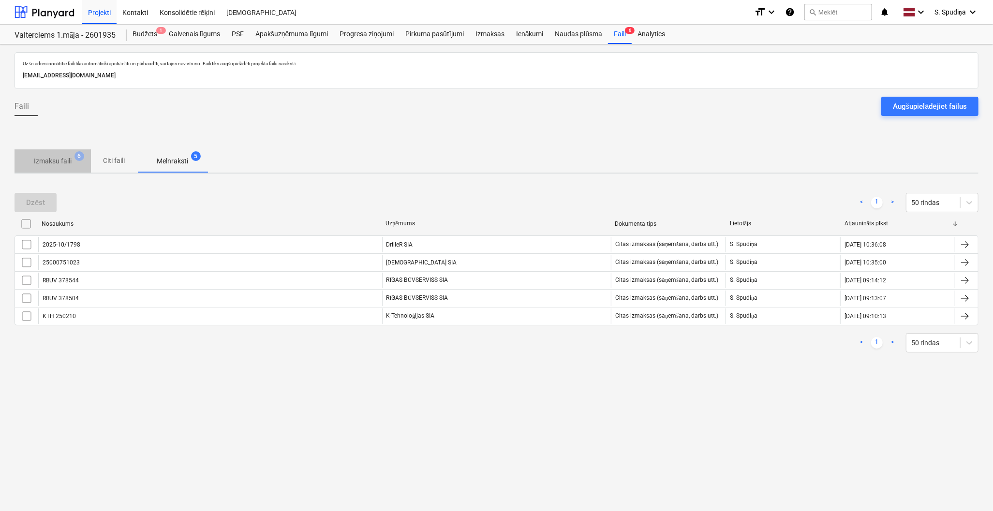
click at [59, 158] on p "Izmaksu faili" at bounding box center [53, 161] width 38 height 10
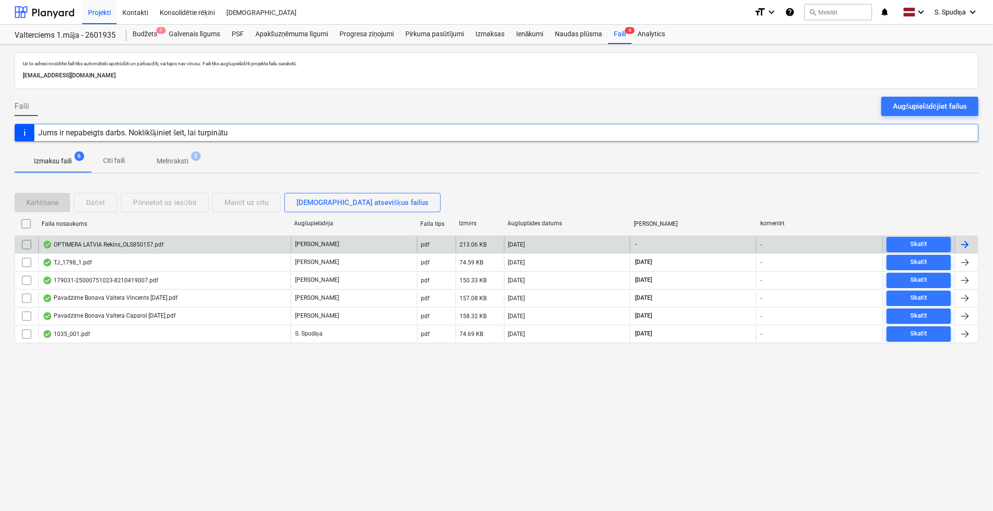
click at [96, 238] on div "OPTIMERA LATVIA Rekins_OLS850157.pdf" at bounding box center [164, 244] width 253 height 15
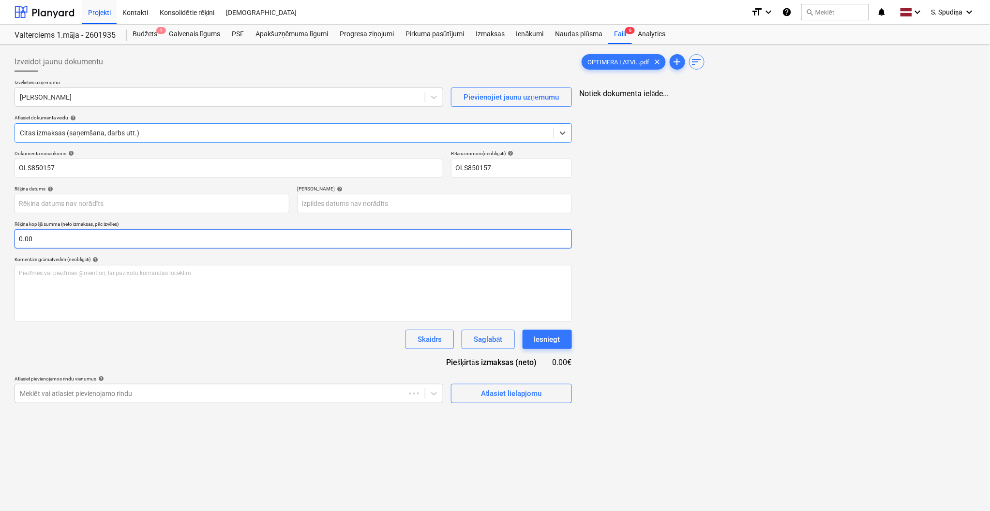
type input "OLS850157"
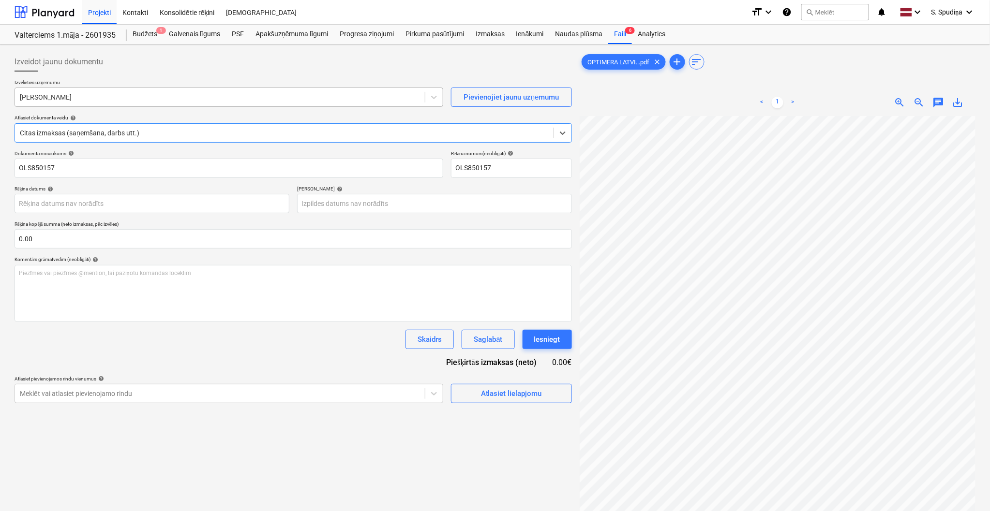
click at [113, 102] on div at bounding box center [220, 97] width 400 height 10
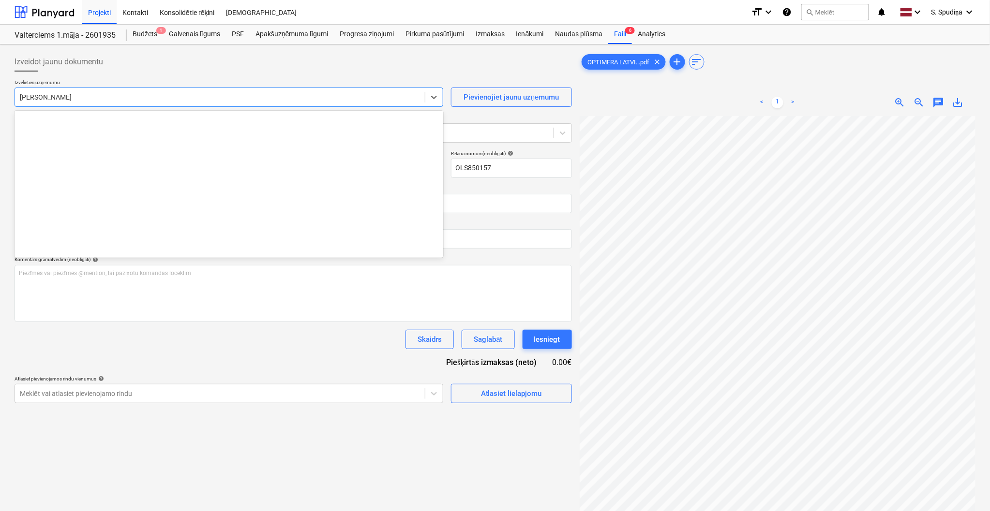
scroll to position [3658, 0]
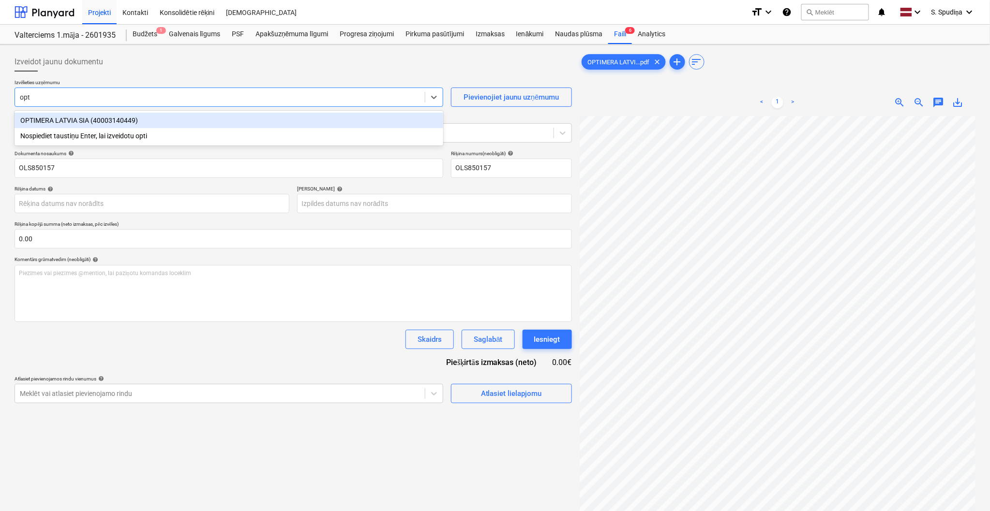
type input "opti"
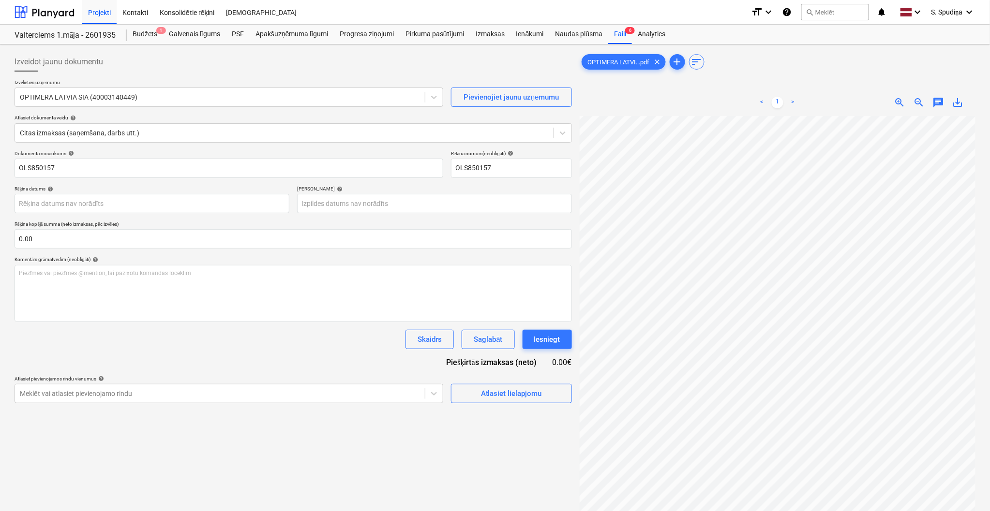
scroll to position [23, 4]
click at [60, 202] on body "Projekti Kontakti Konsolidētie rēķini Iesūtne format_size keyboard_arrow_down h…" at bounding box center [495, 255] width 990 height 511
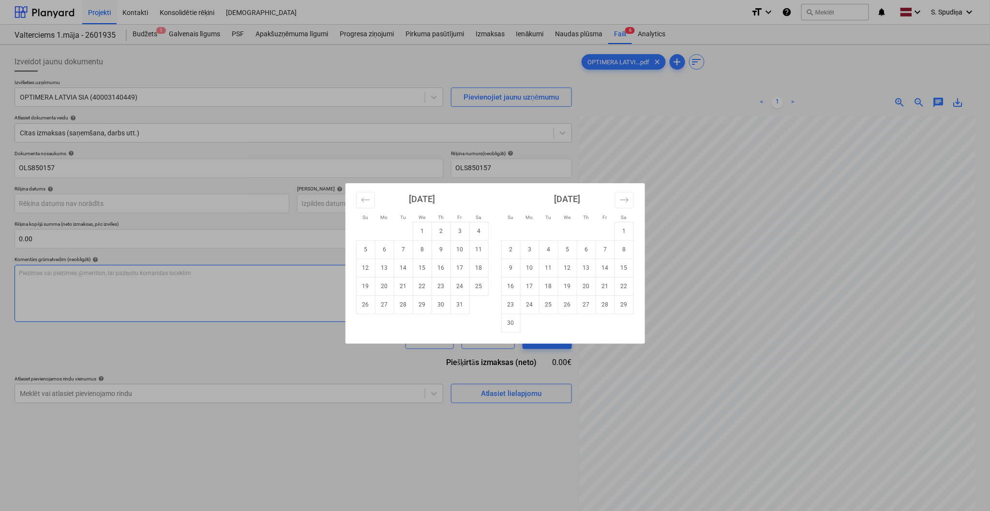
click at [440, 251] on td "9" at bounding box center [441, 249] width 19 height 18
type input "[DATE]"
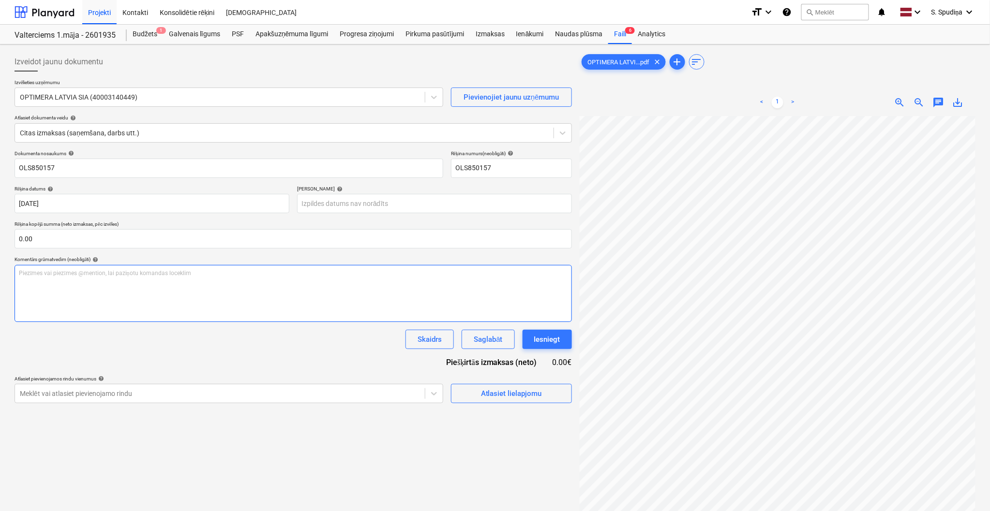
scroll to position [26, 99]
click at [422, 206] on body "Projekti Kontakti Konsolidētie rēķini Iesūtne format_size keyboard_arrow_down h…" at bounding box center [495, 255] width 990 height 511
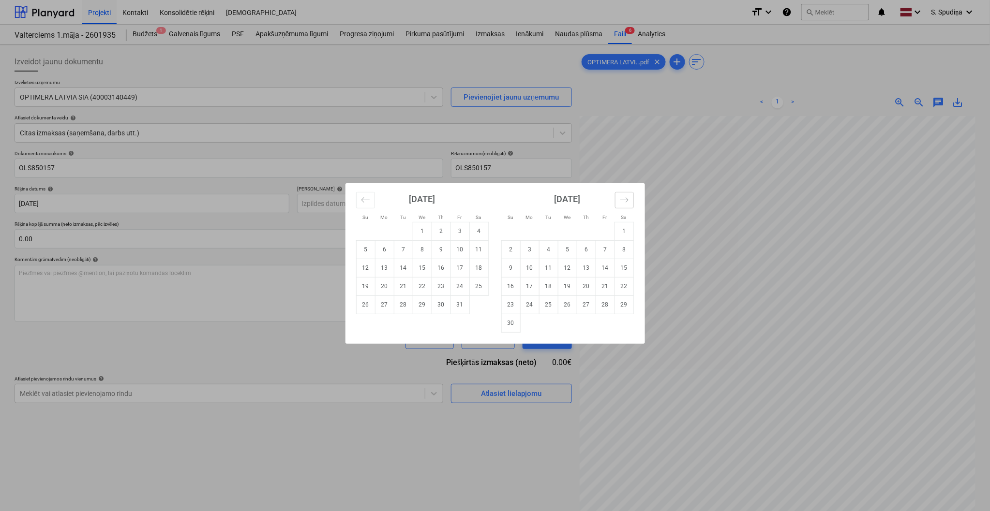
click at [616, 203] on button "Move forward to switch to the next month." at bounding box center [624, 200] width 19 height 16
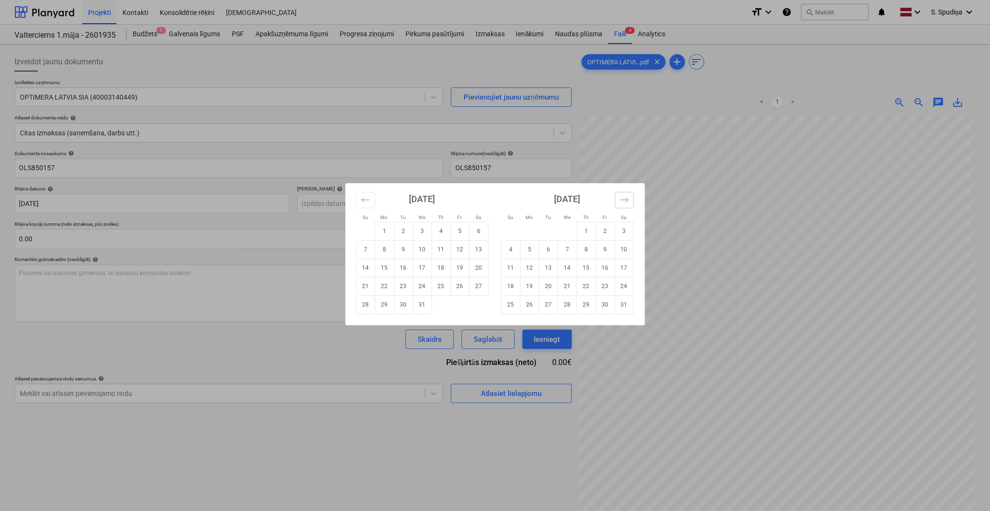
click at [616, 203] on button "Move forward to switch to the next month." at bounding box center [624, 200] width 19 height 16
click at [601, 232] on td "6" at bounding box center [605, 231] width 19 height 18
type input "[DATE]"
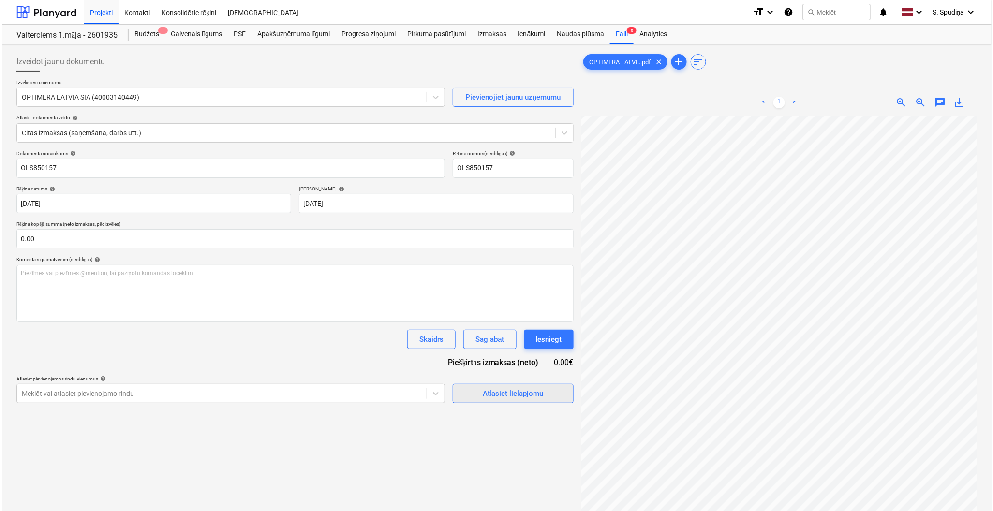
scroll to position [123, 27]
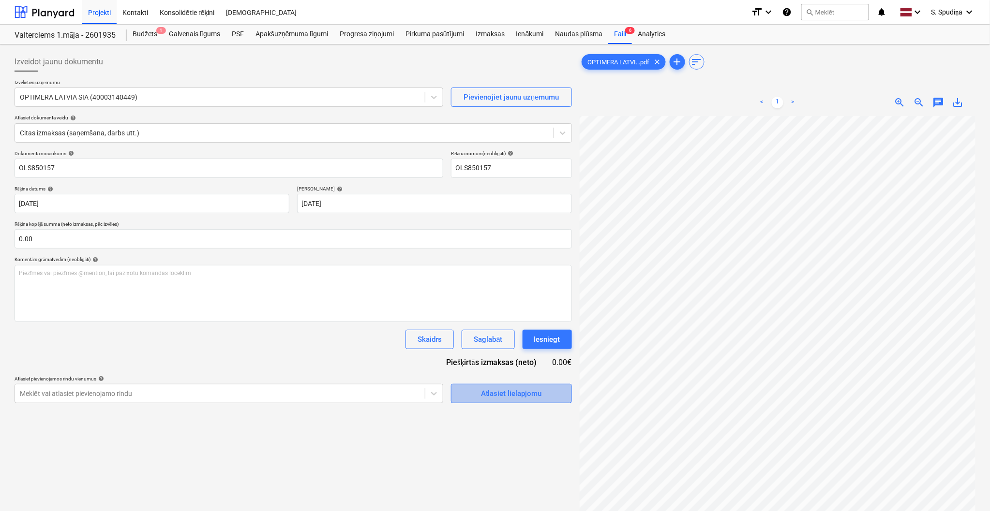
click at [521, 396] on div "Atlasiet lielapjomu" at bounding box center [511, 394] width 61 height 13
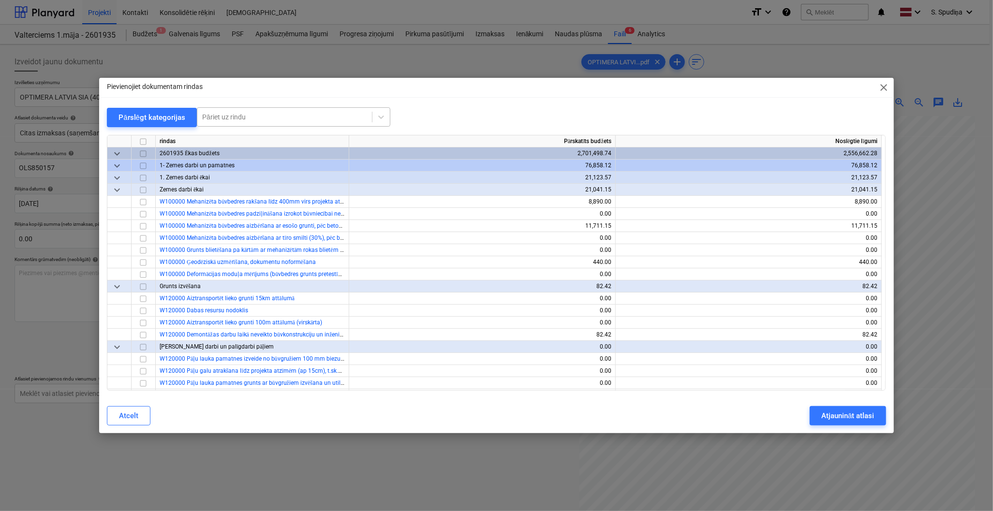
click at [309, 120] on div at bounding box center [284, 117] width 165 height 10
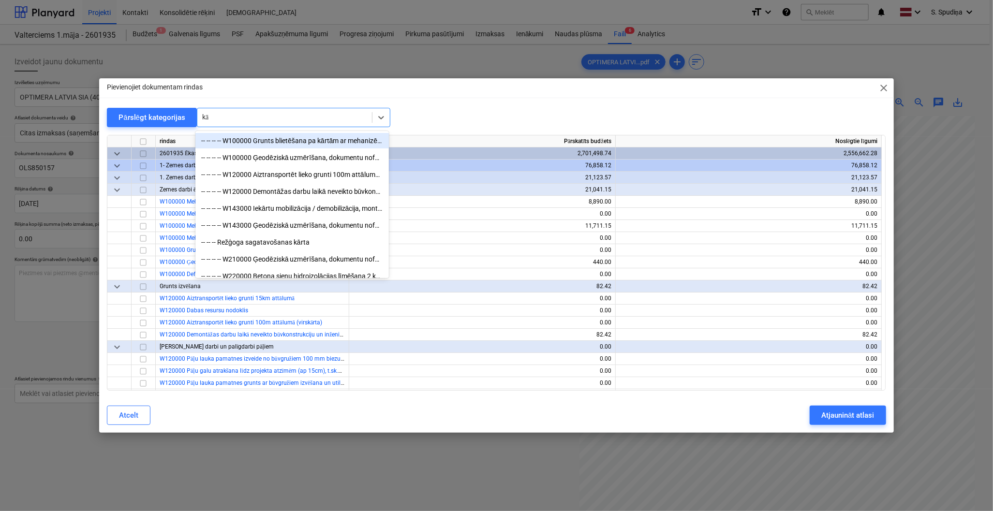
type input "kāj"
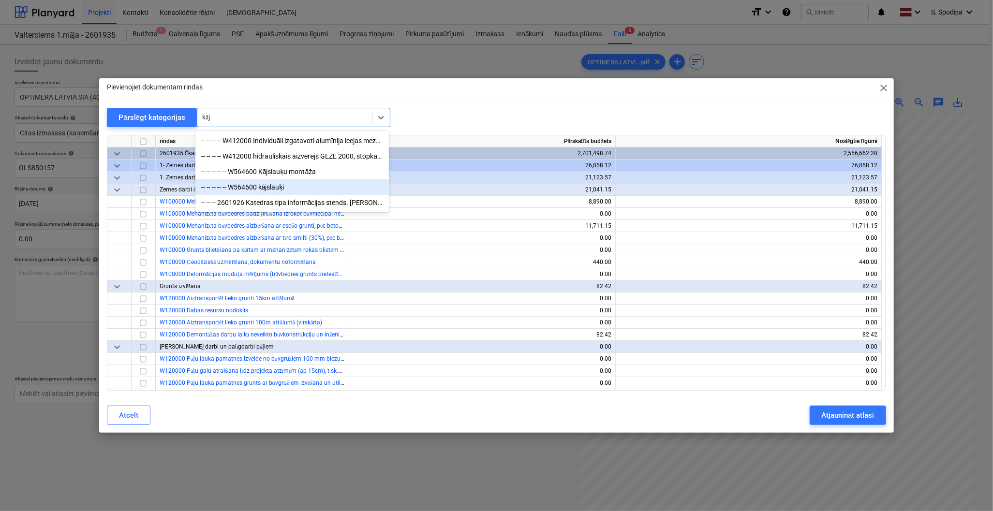
click at [297, 184] on div "-- -- -- -- -- W564600 kājslauķi" at bounding box center [292, 187] width 194 height 15
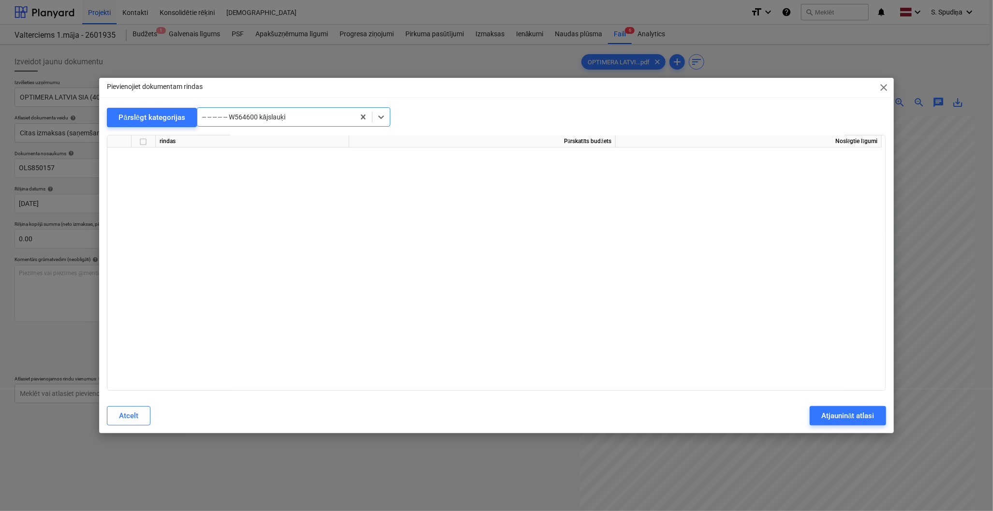
scroll to position [5661, 0]
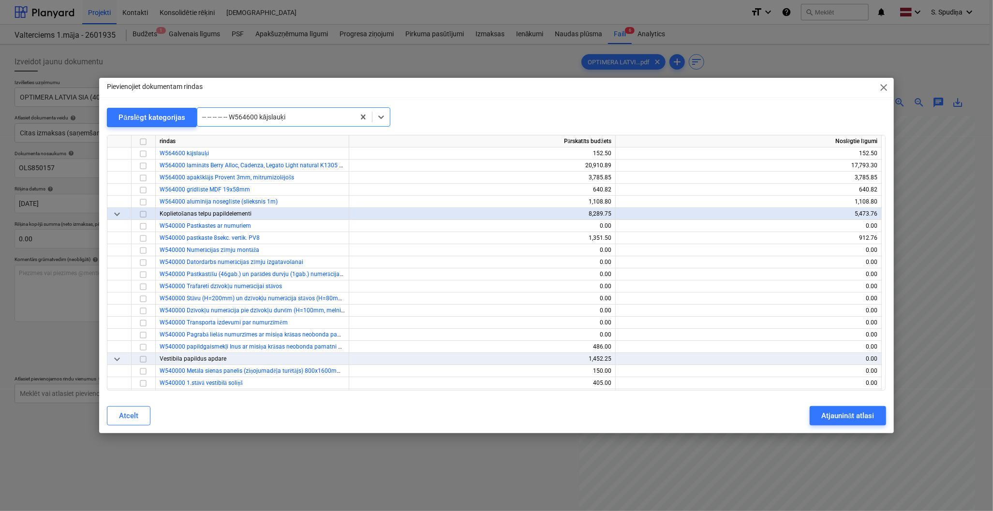
click at [299, 117] on div at bounding box center [276, 117] width 148 height 10
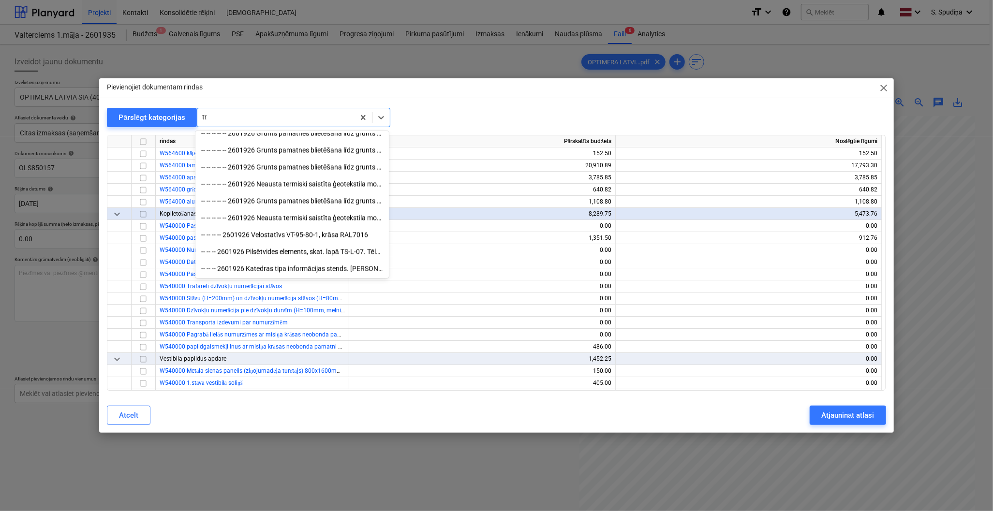
scroll to position [1481, 0]
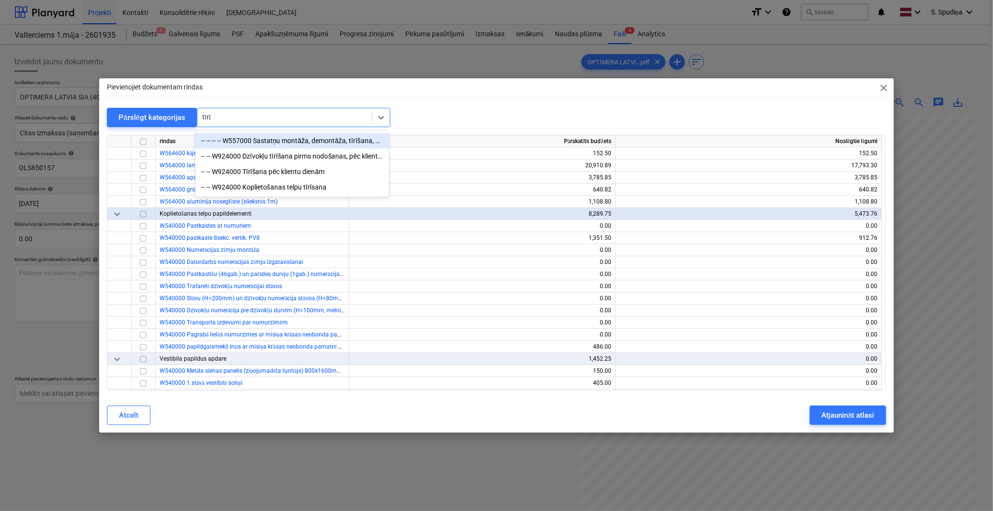
type input "tīrī"
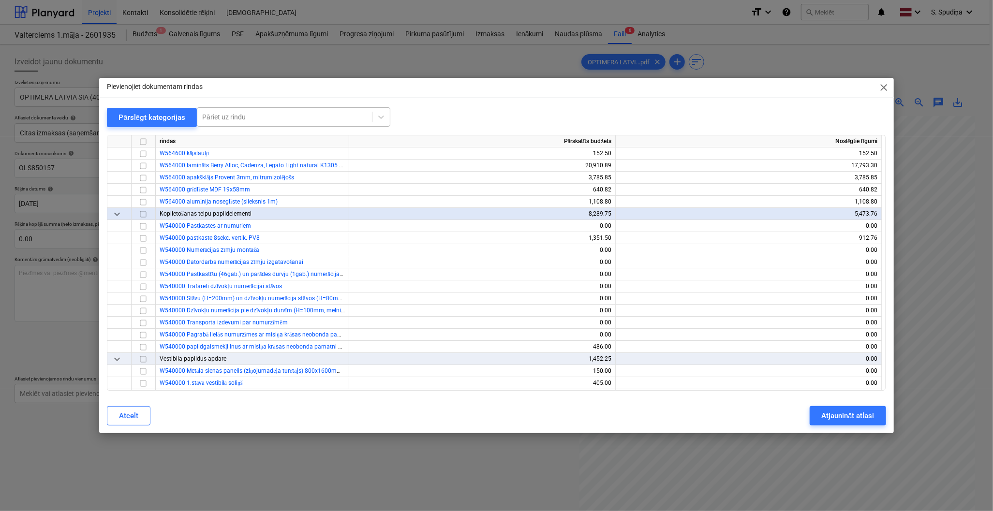
click at [409, 121] on div "Pārslēgt kategorijas Pāriet uz rindu" at bounding box center [496, 117] width 779 height 20
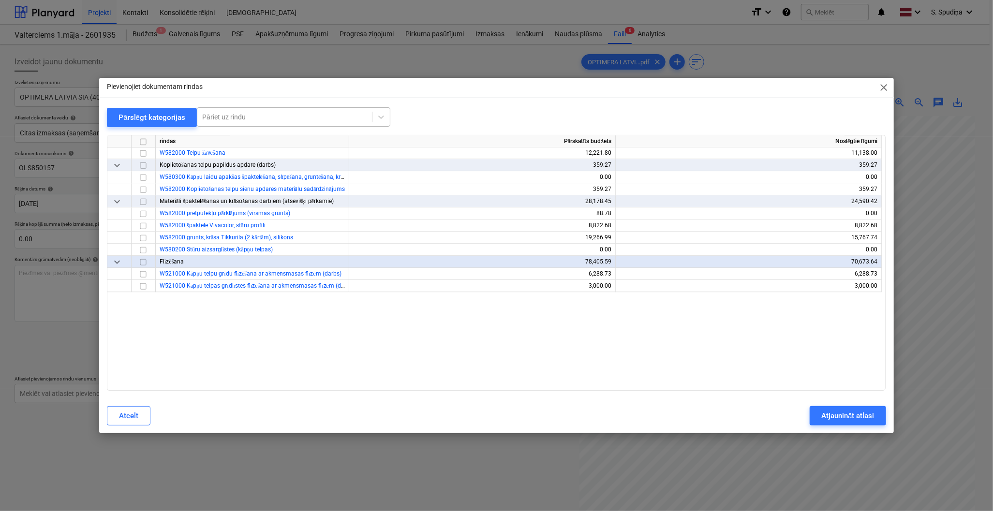
scroll to position [4962, 0]
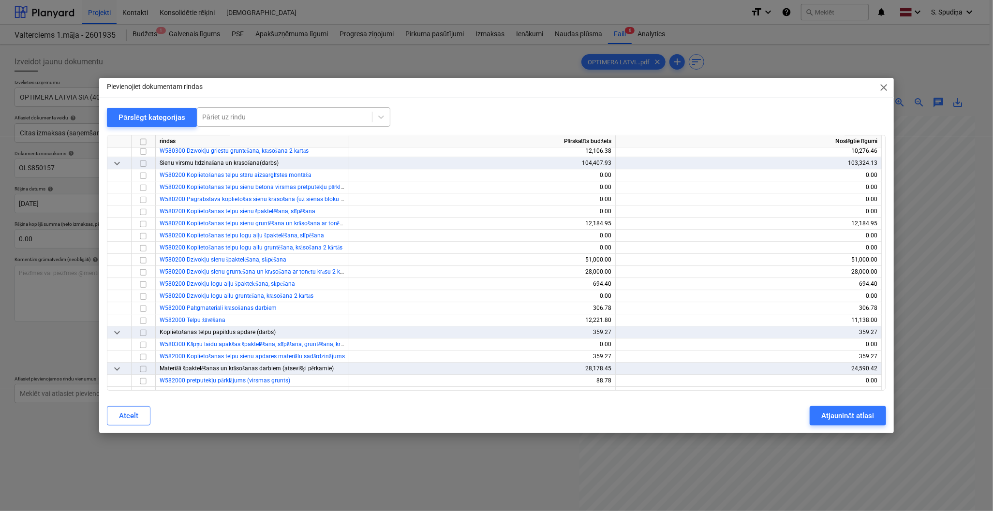
click at [244, 116] on div at bounding box center [284, 117] width 165 height 10
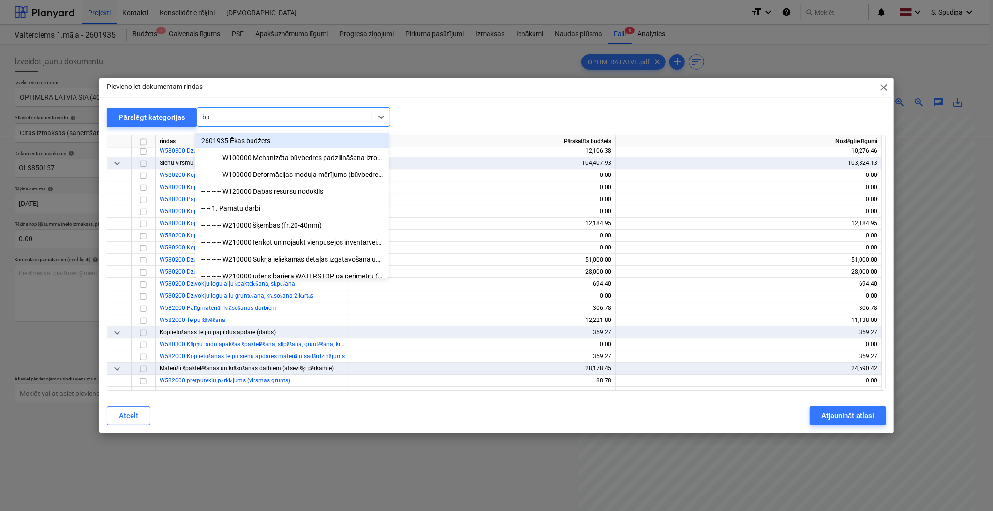
type input "b"
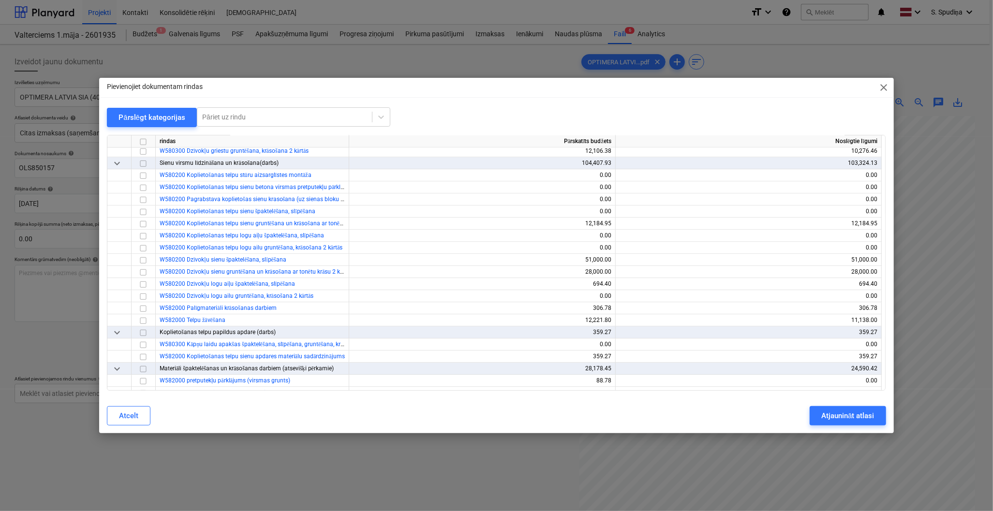
click at [456, 118] on div "Pārslēgt kategorijas Pāriet uz rindu" at bounding box center [496, 117] width 779 height 20
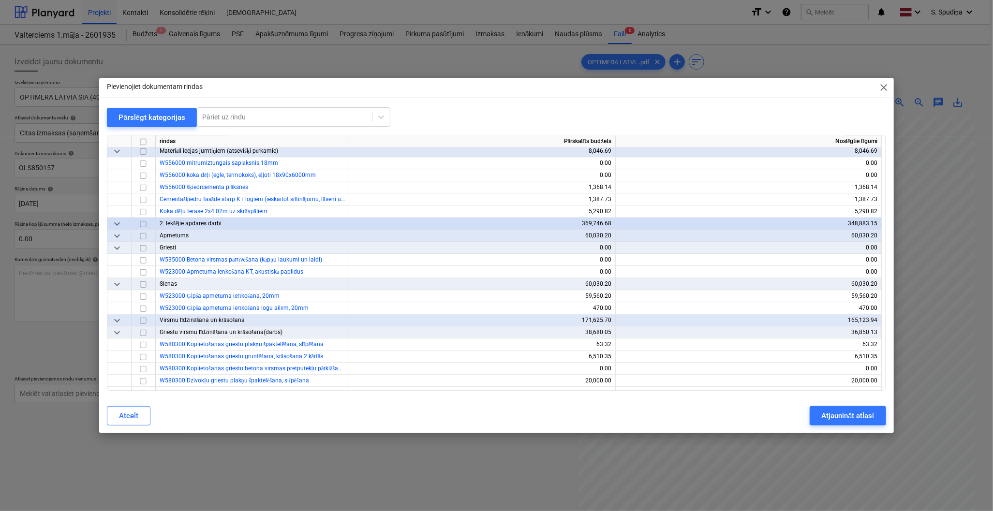
scroll to position [4693, 0]
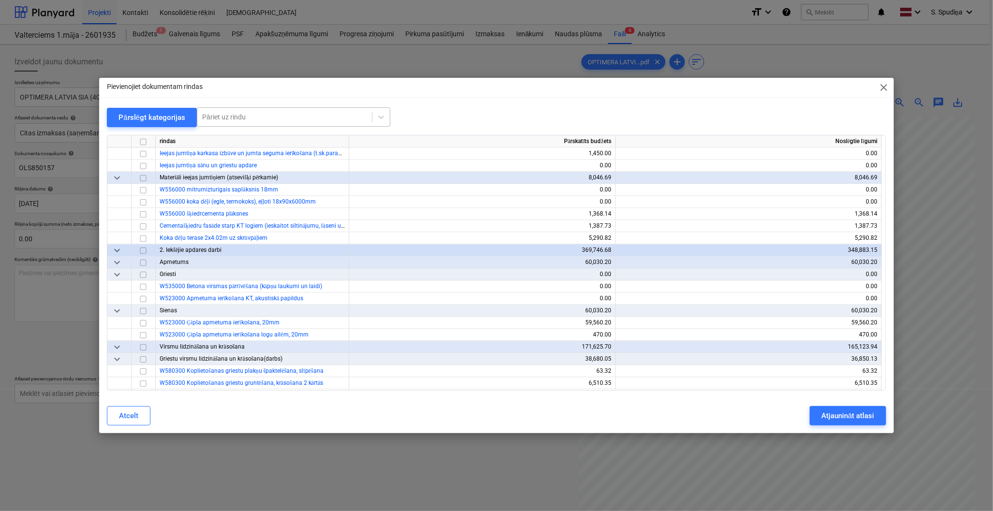
click at [225, 121] on div at bounding box center [284, 117] width 165 height 10
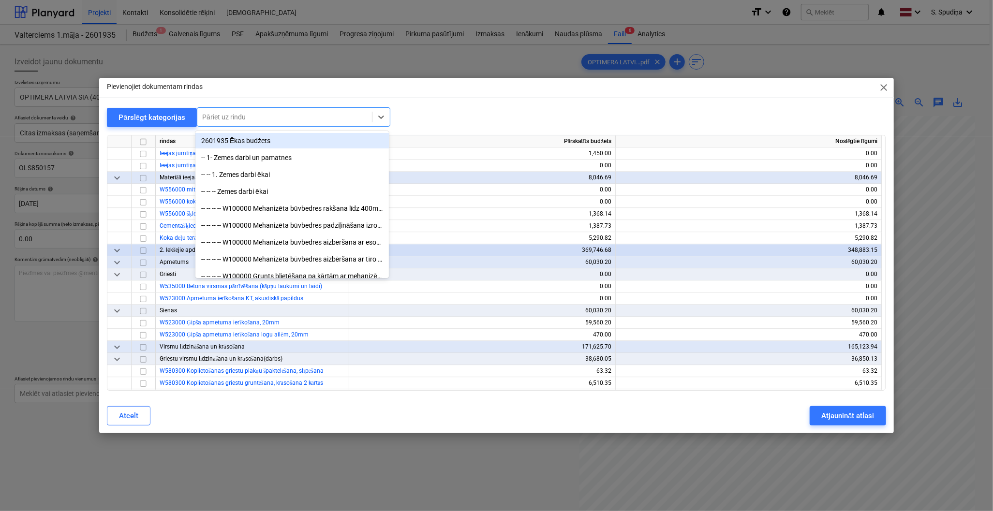
type input "8"
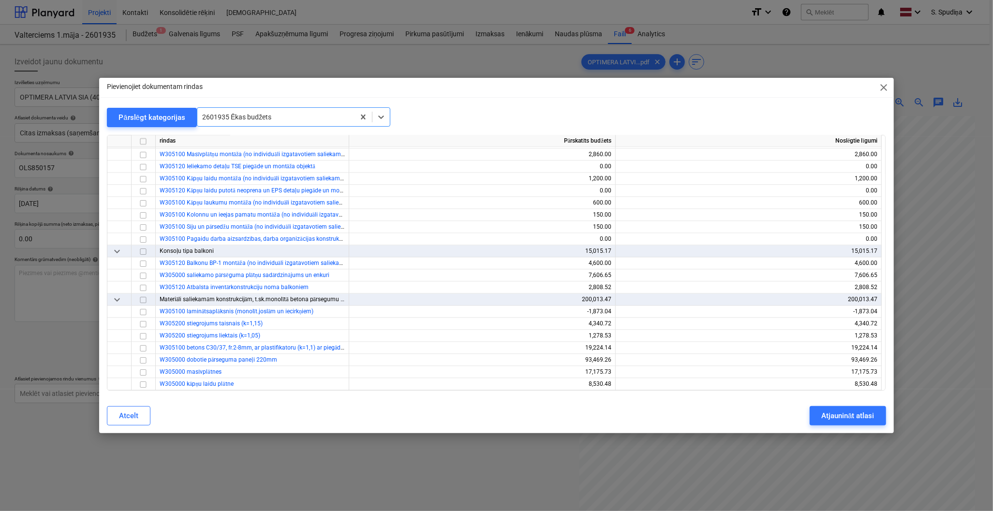
scroll to position [1505, 0]
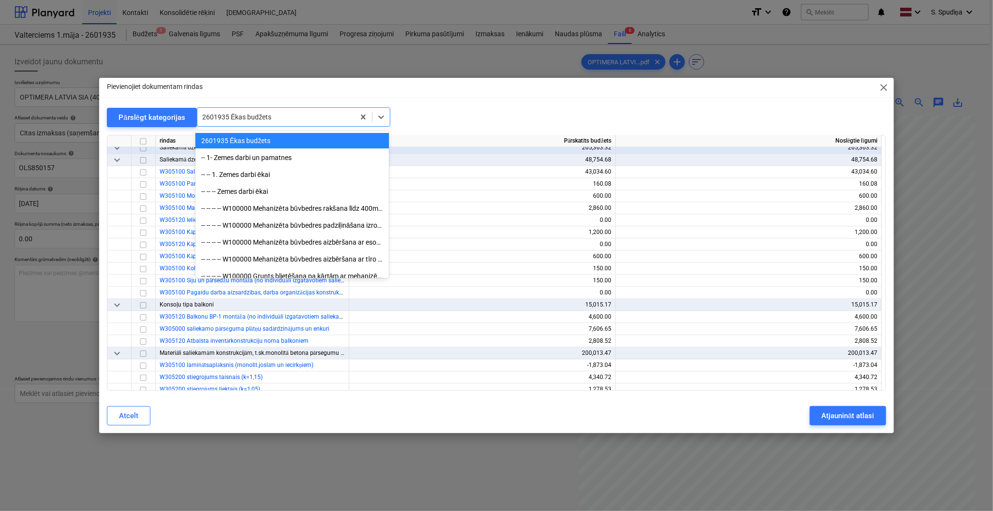
click at [281, 119] on div at bounding box center [276, 117] width 148 height 10
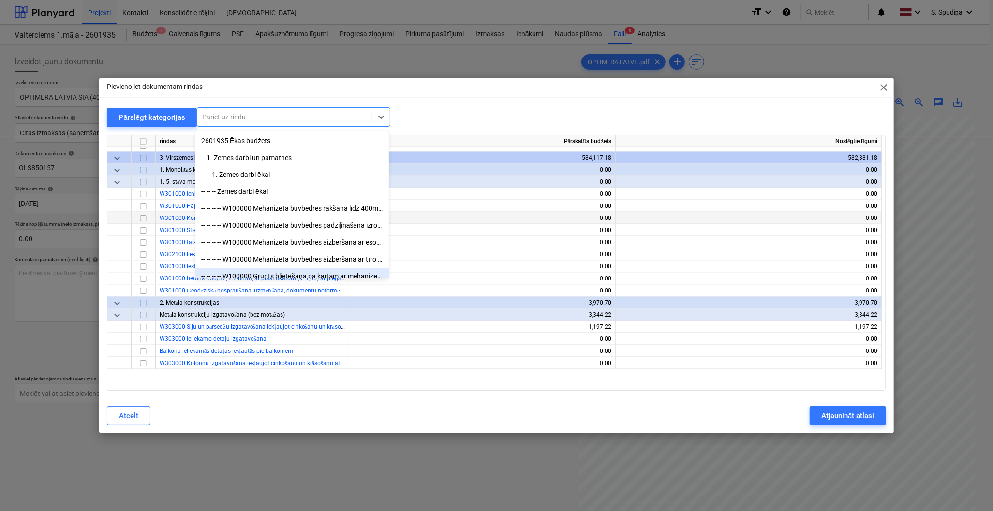
scroll to position [1129, 0]
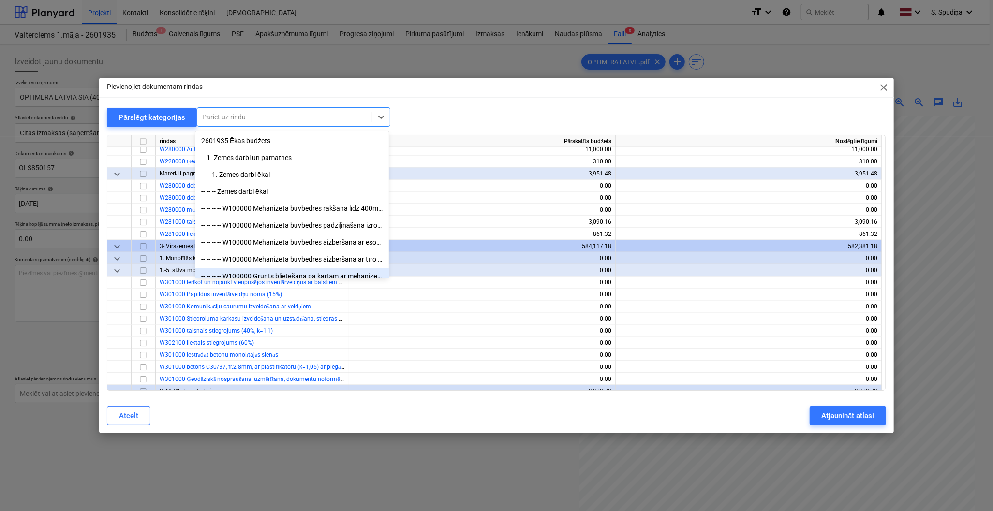
click at [833, 104] on div "Pievienojiet dokumentam rindas close Pārslēgt kategorijas All selected options …" at bounding box center [496, 255] width 794 height 355
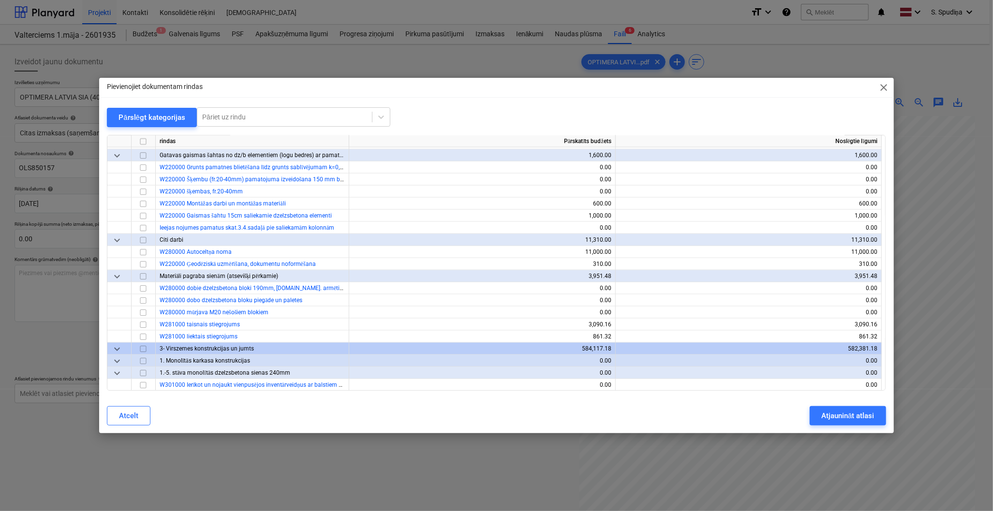
scroll to position [1021, 0]
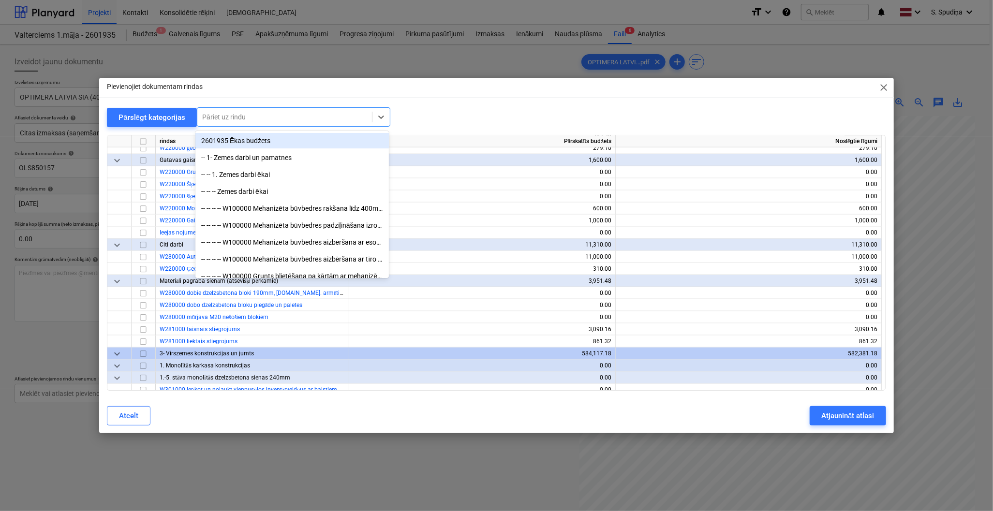
click at [262, 119] on div at bounding box center [284, 117] width 165 height 10
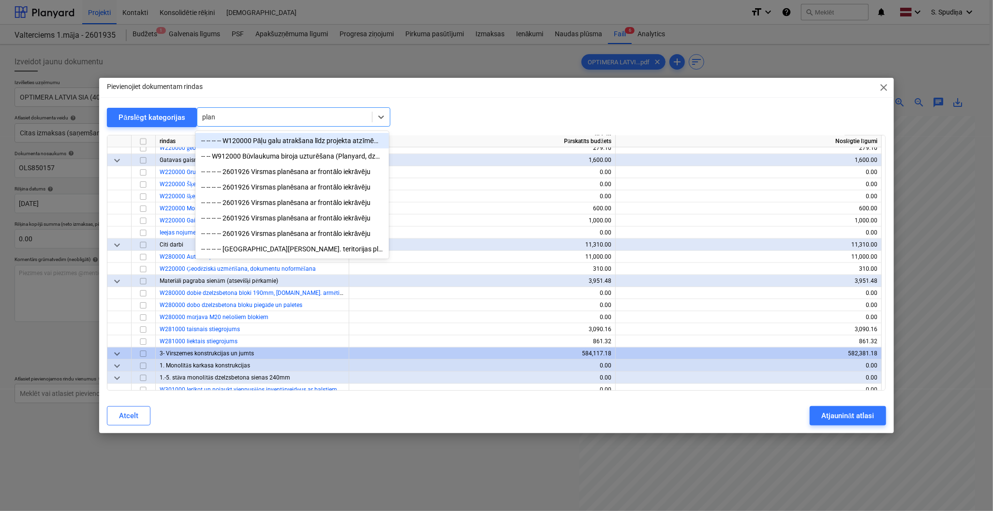
type input "plany"
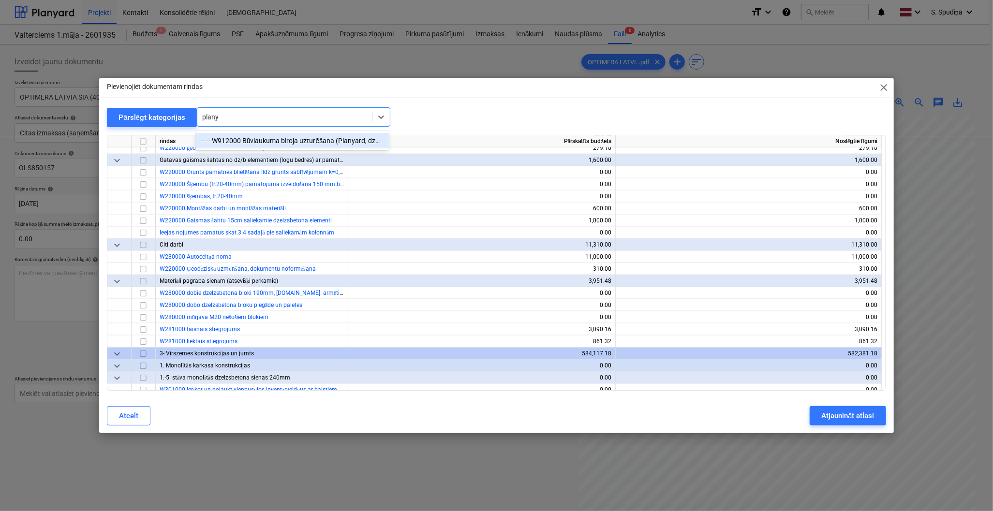
click at [265, 138] on div "-- -- W912000 Būvlaukuma biroja uzturēšana (Planyard, dzer.ūdens, kafijas aparā…" at bounding box center [292, 140] width 194 height 15
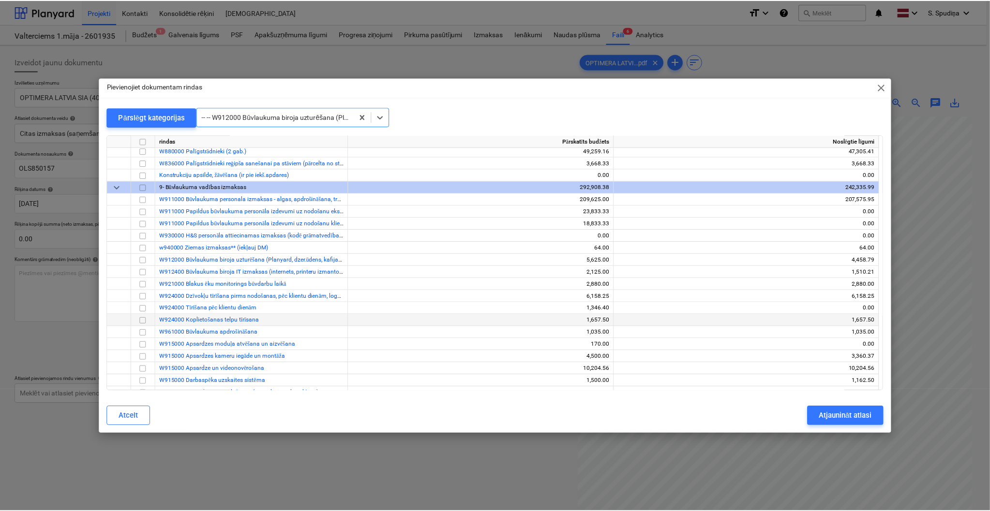
scroll to position [8698, 0]
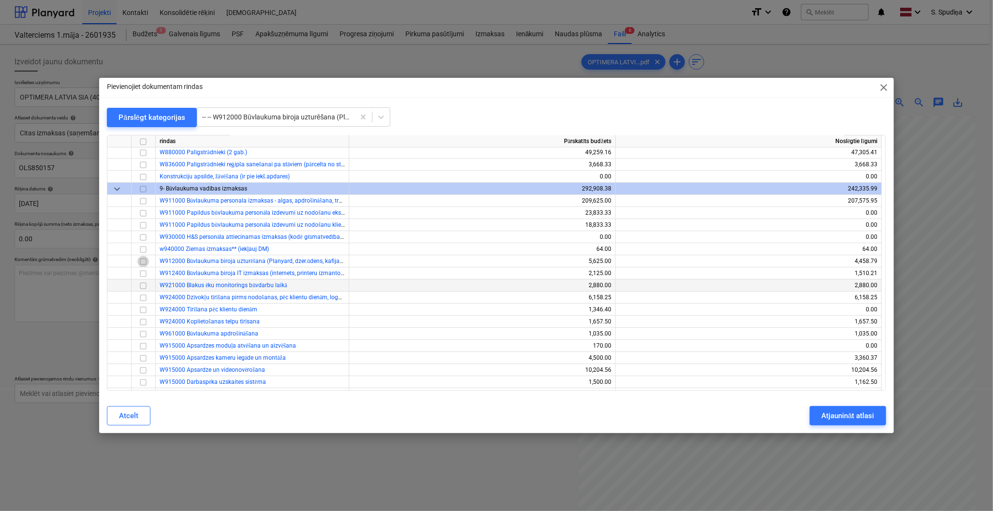
drag, startPoint x: 144, startPoint y: 263, endPoint x: 336, endPoint y: 281, distance: 192.9
click at [144, 263] on input "checkbox" at bounding box center [143, 262] width 12 height 12
click at [847, 413] on div "Atjaunināt atlasi" at bounding box center [848, 416] width 53 height 13
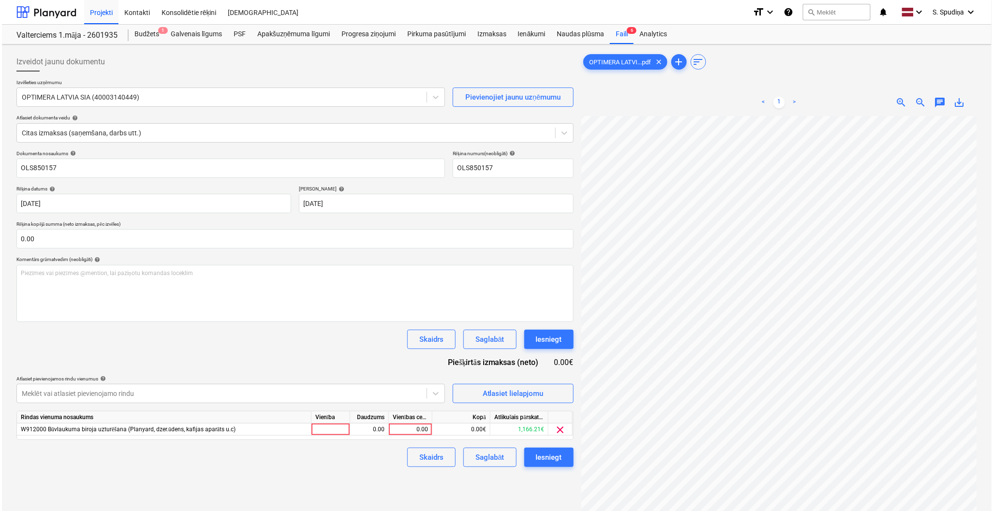
scroll to position [121, 113]
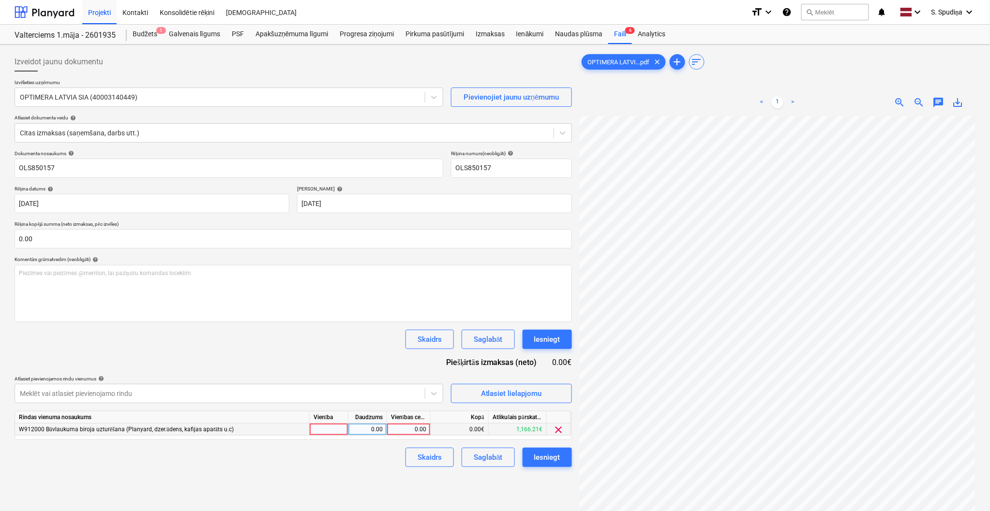
click at [400, 430] on div "0.00" at bounding box center [408, 430] width 35 height 12
type input "48.39"
click at [489, 456] on div "Saglabāt" at bounding box center [488, 457] width 29 height 13
